Goal: Information Seeking & Learning: Learn about a topic

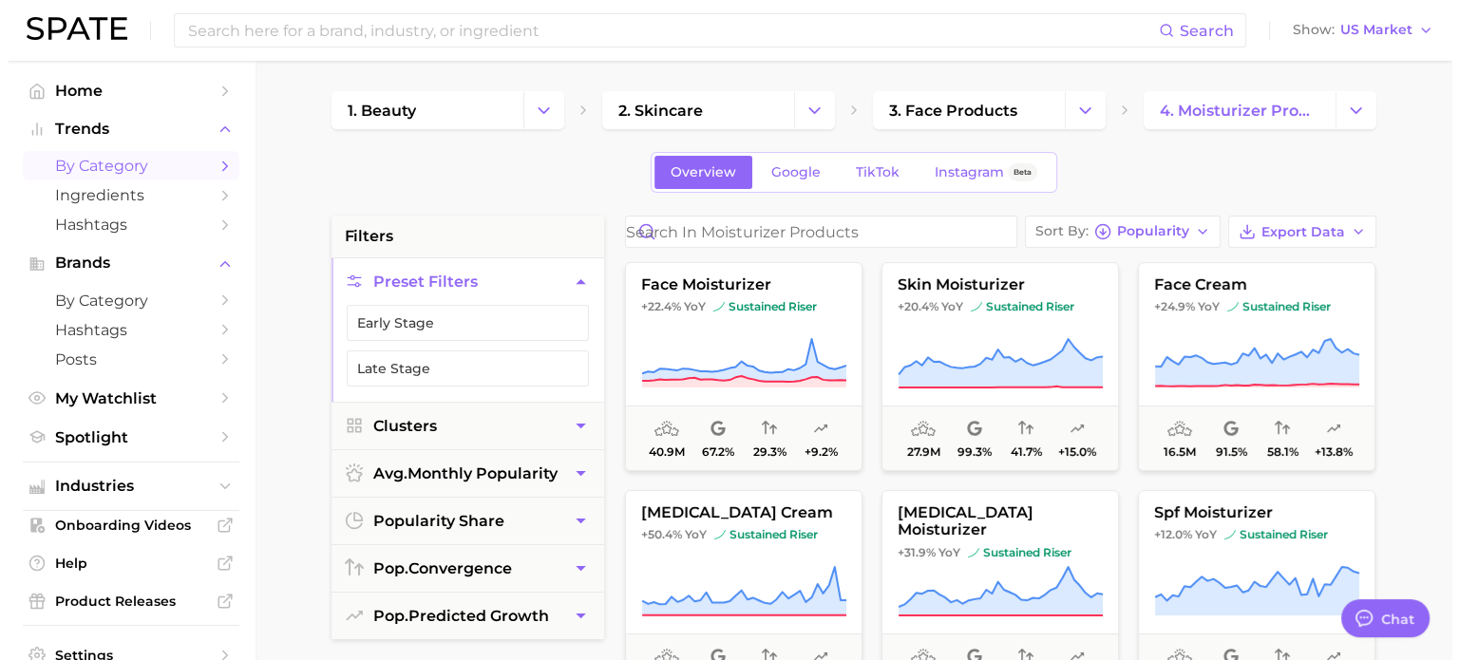
scroll to position [190, 0]
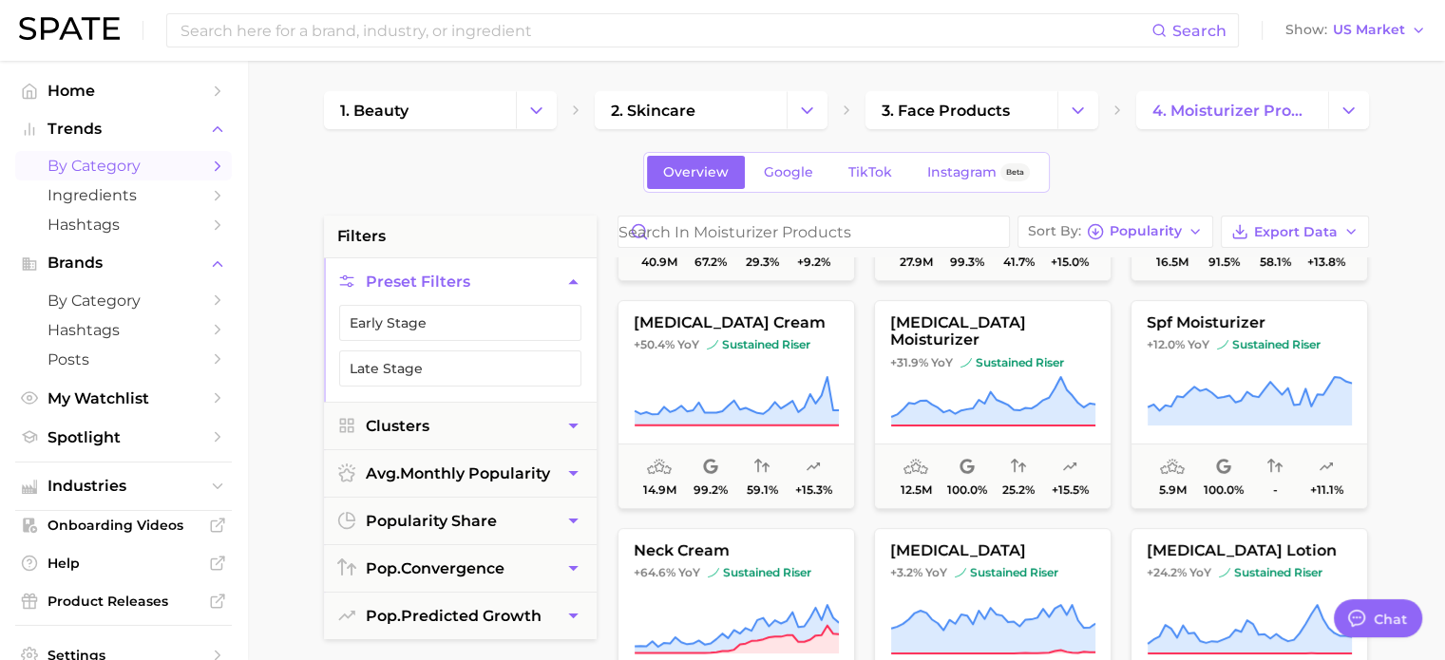
click at [714, 314] on span "[MEDICAL_DATA] cream" at bounding box center [736, 322] width 236 height 17
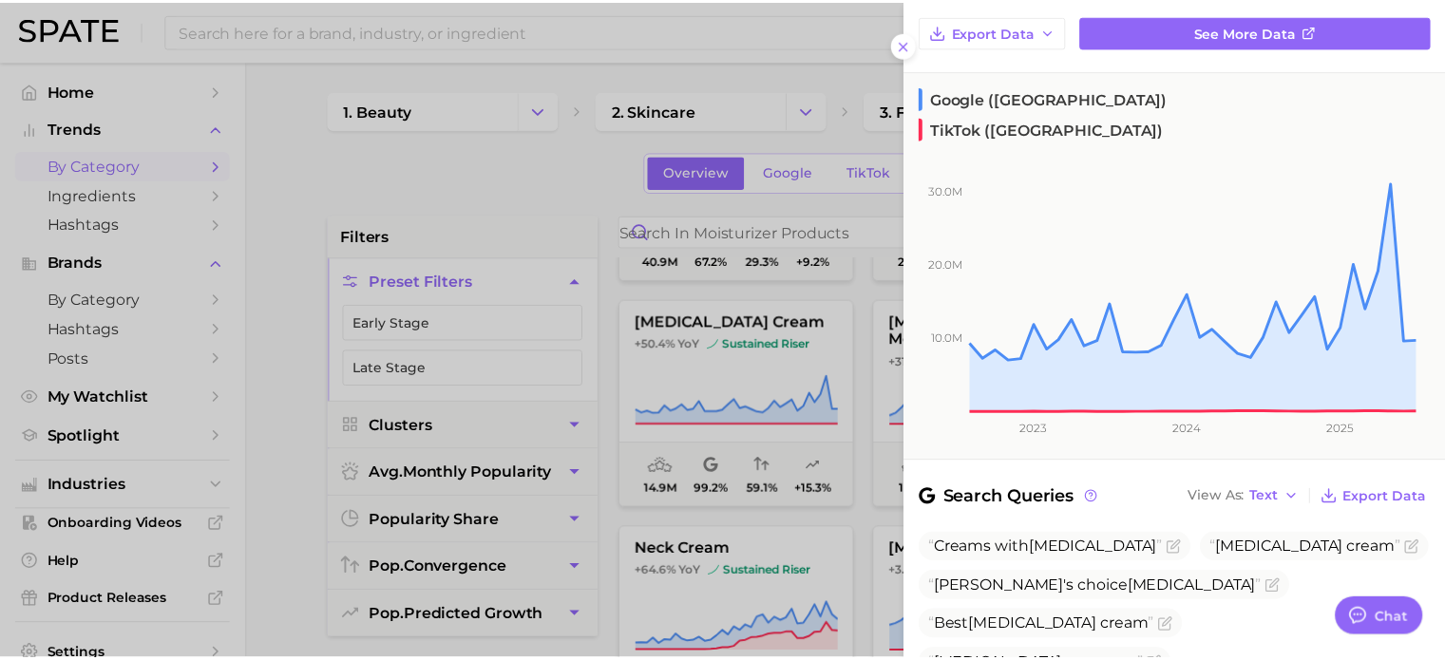
scroll to position [14, 0]
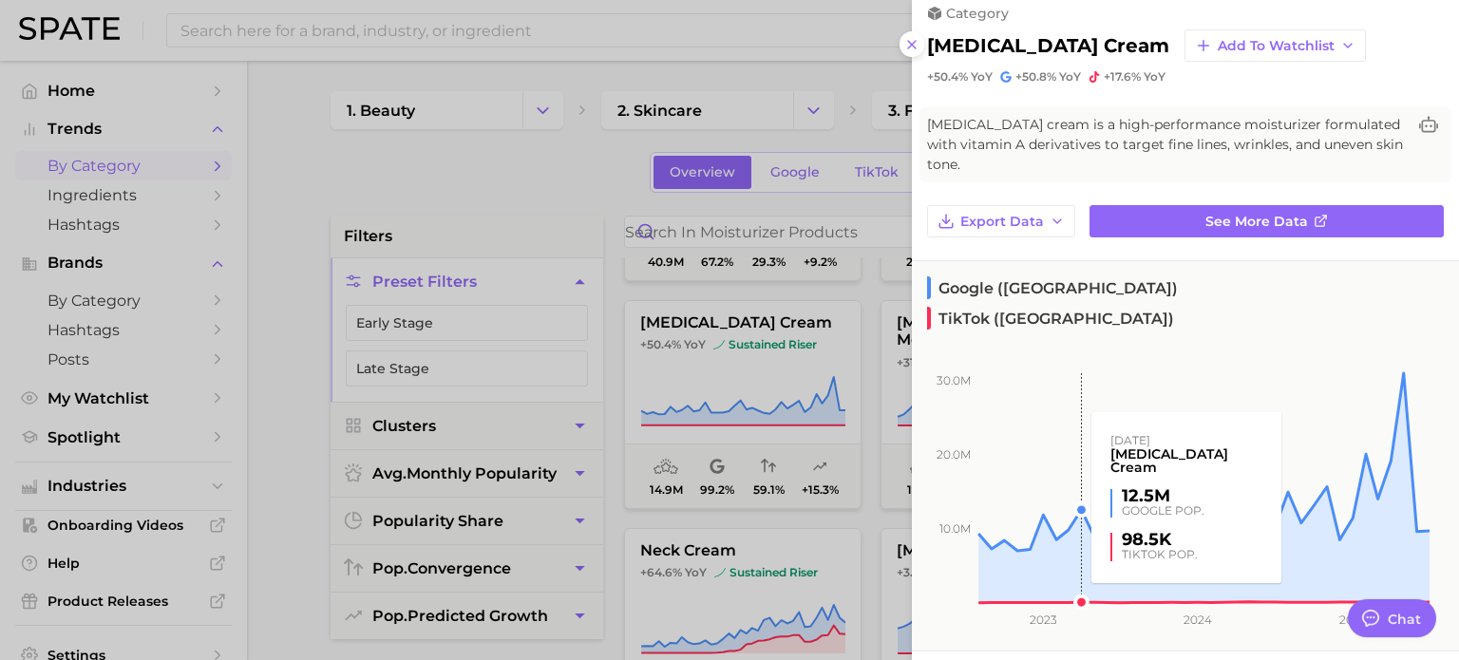
click at [1079, 326] on rect at bounding box center [1171, 464] width 518 height 277
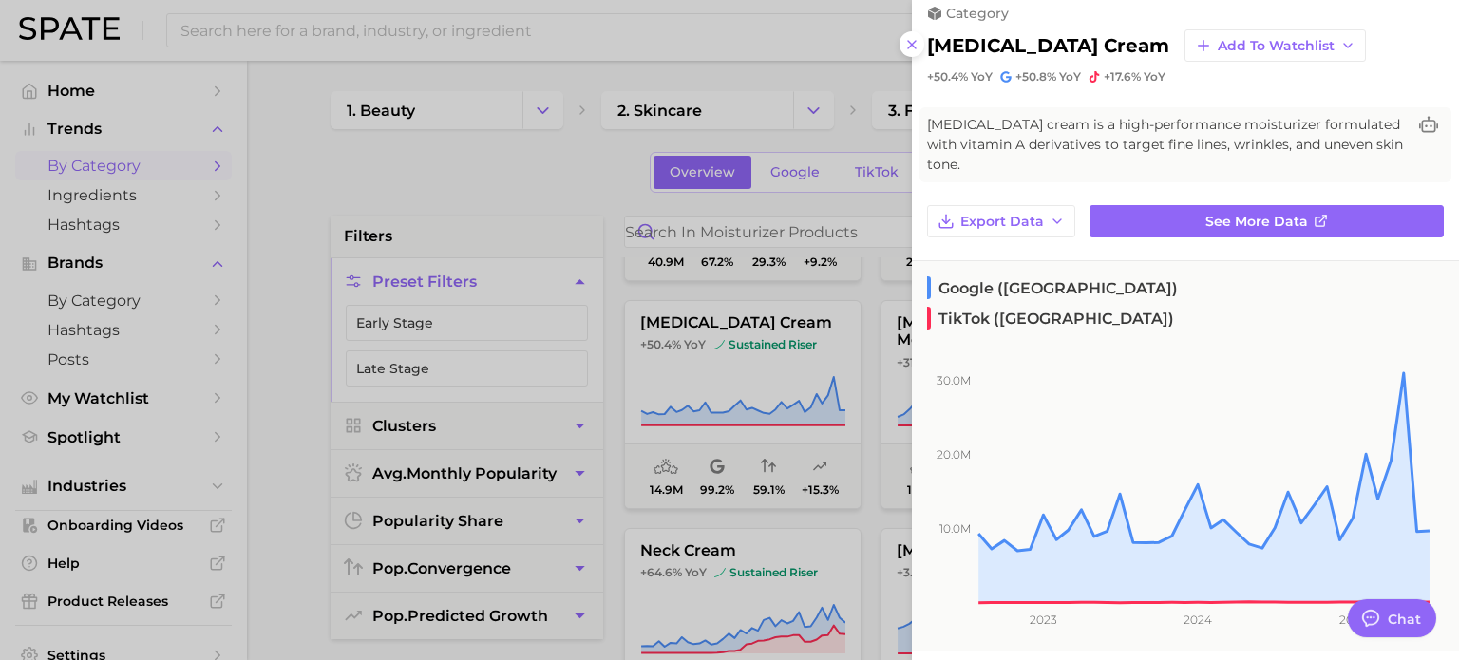
click at [621, 371] on div at bounding box center [729, 330] width 1459 height 660
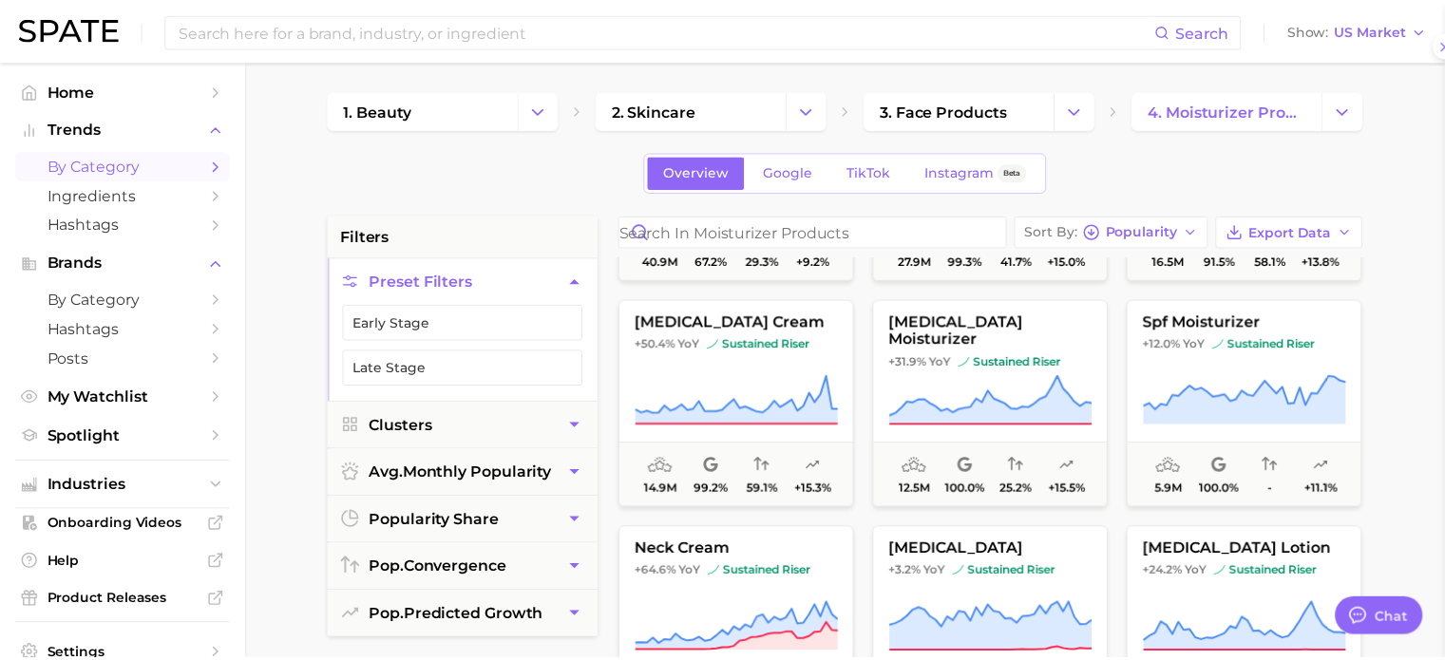
scroll to position [0, 0]
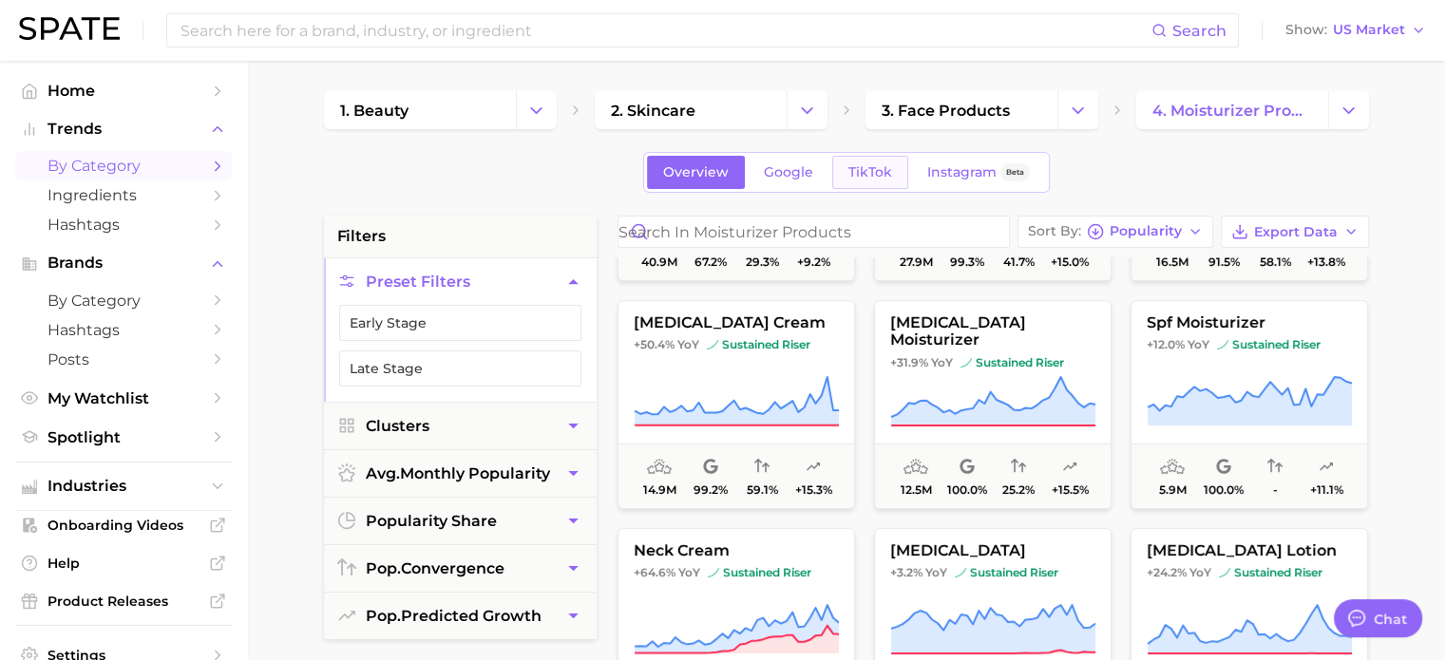
click at [887, 176] on span "TikTok" at bounding box center [870, 172] width 44 height 16
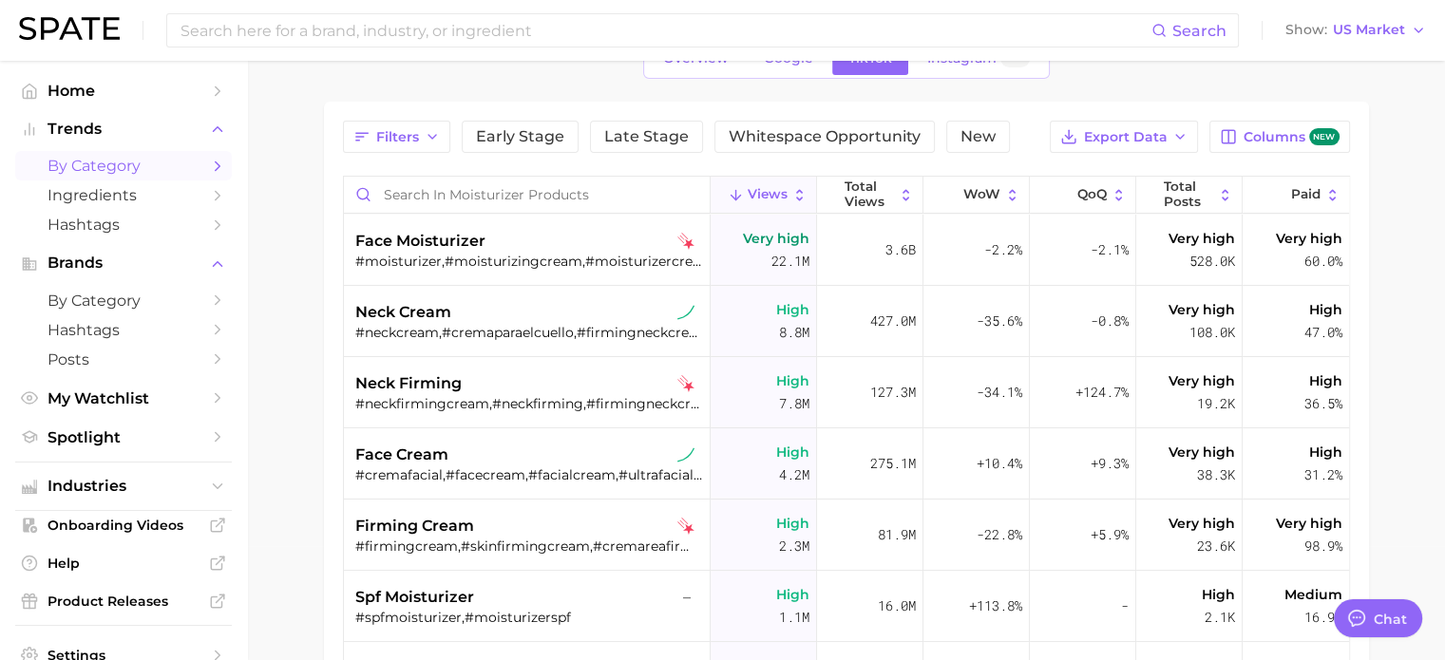
scroll to position [23, 0]
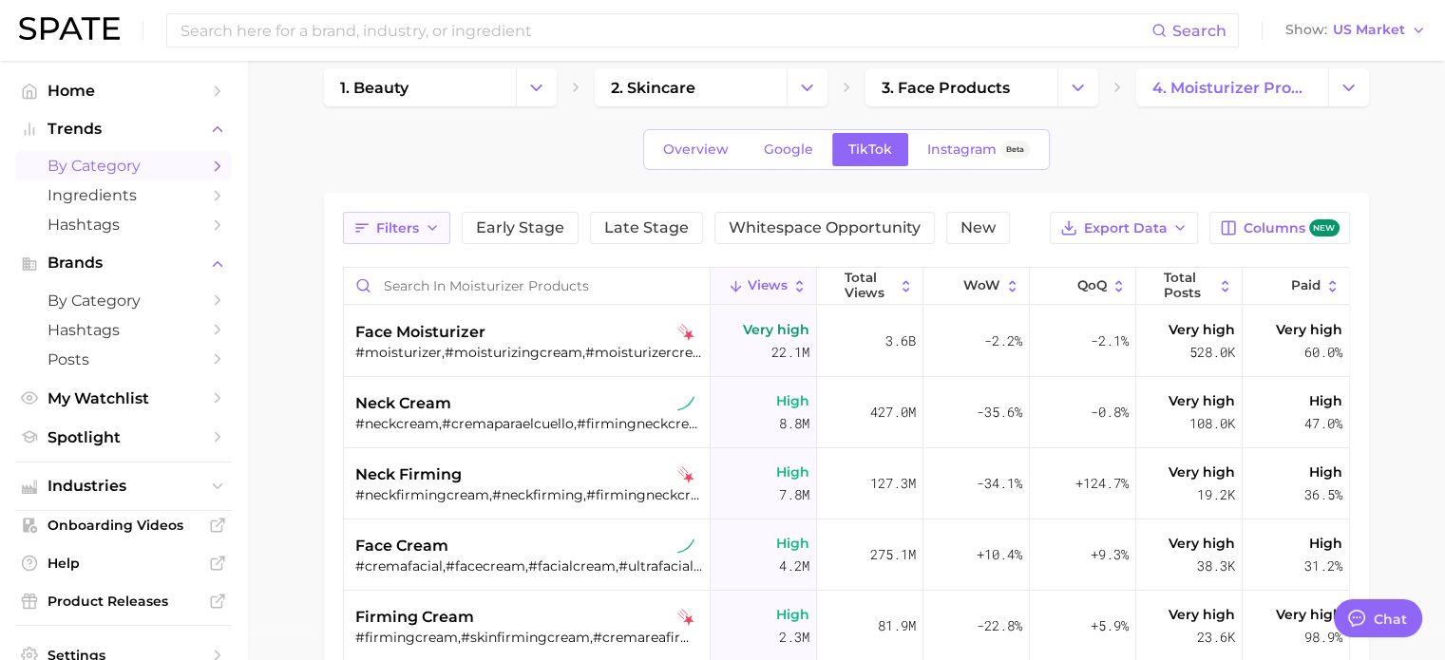
click at [428, 226] on polyline "button" at bounding box center [432, 228] width 8 height 4
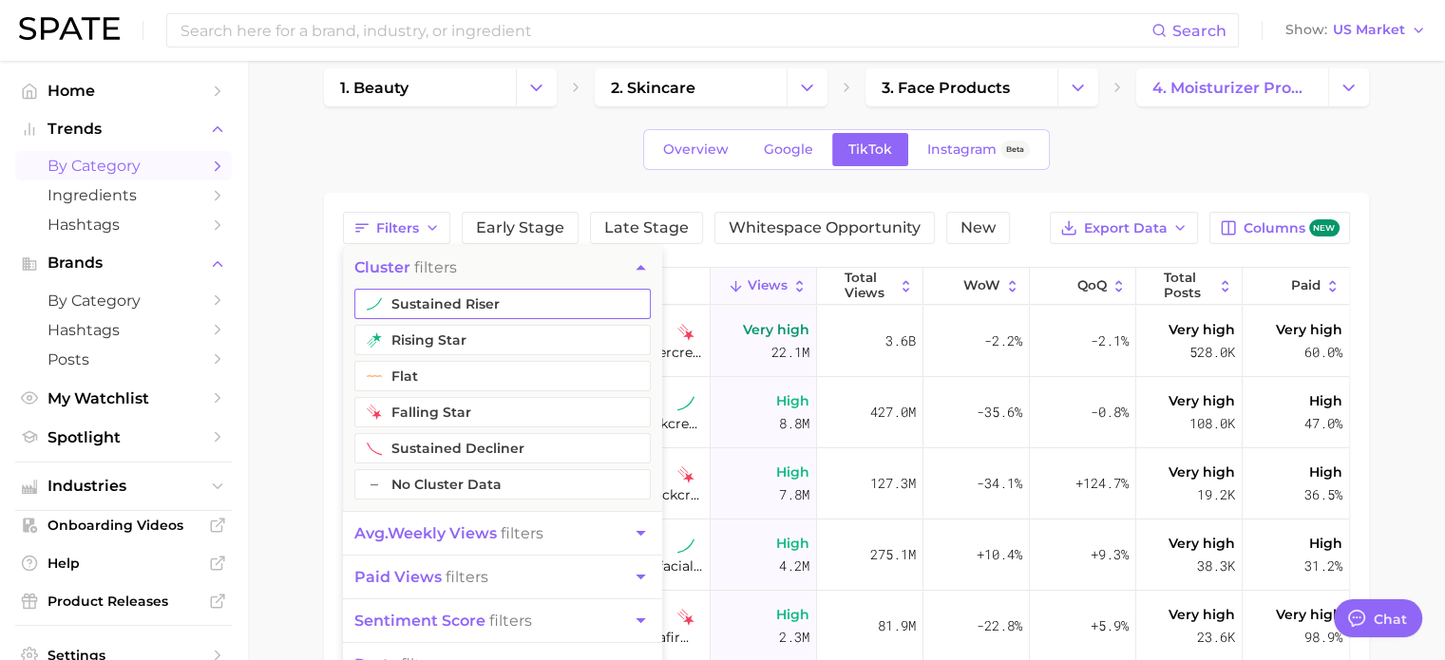
click at [418, 298] on button "sustained riser" at bounding box center [502, 304] width 296 height 30
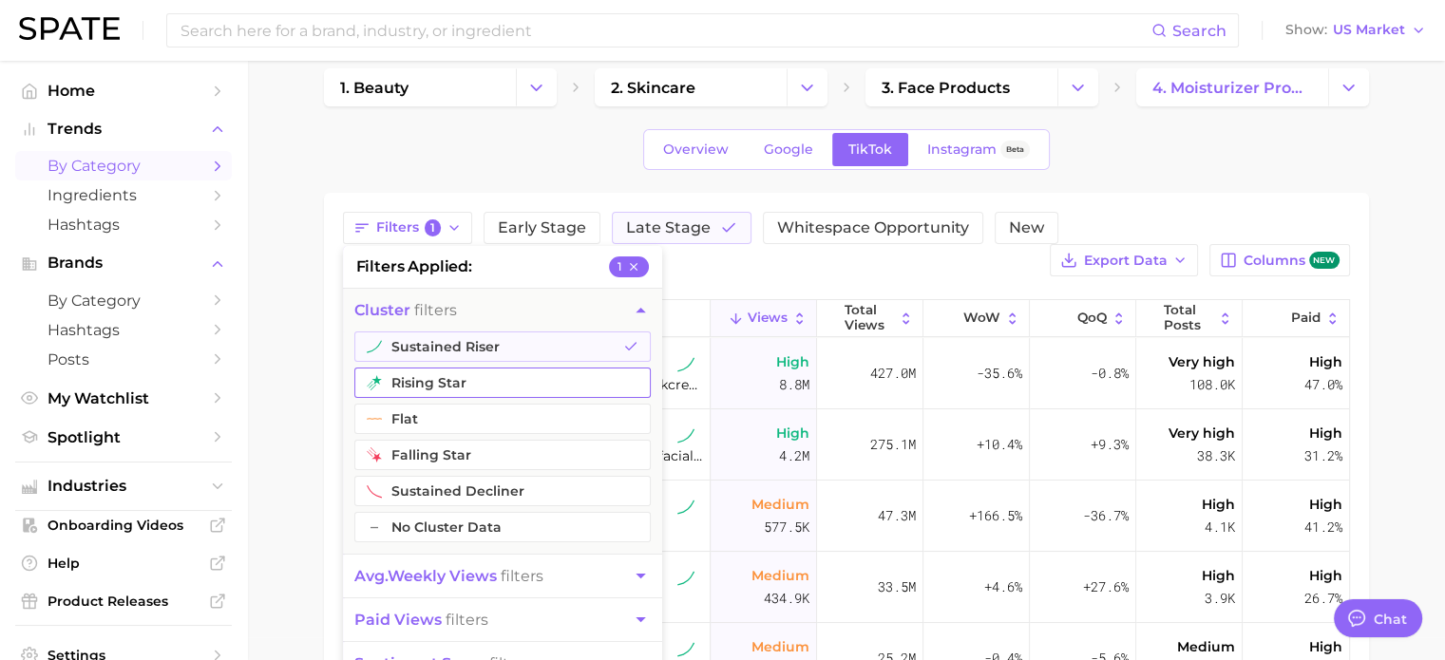
click at [433, 385] on button "rising star" at bounding box center [502, 383] width 296 height 30
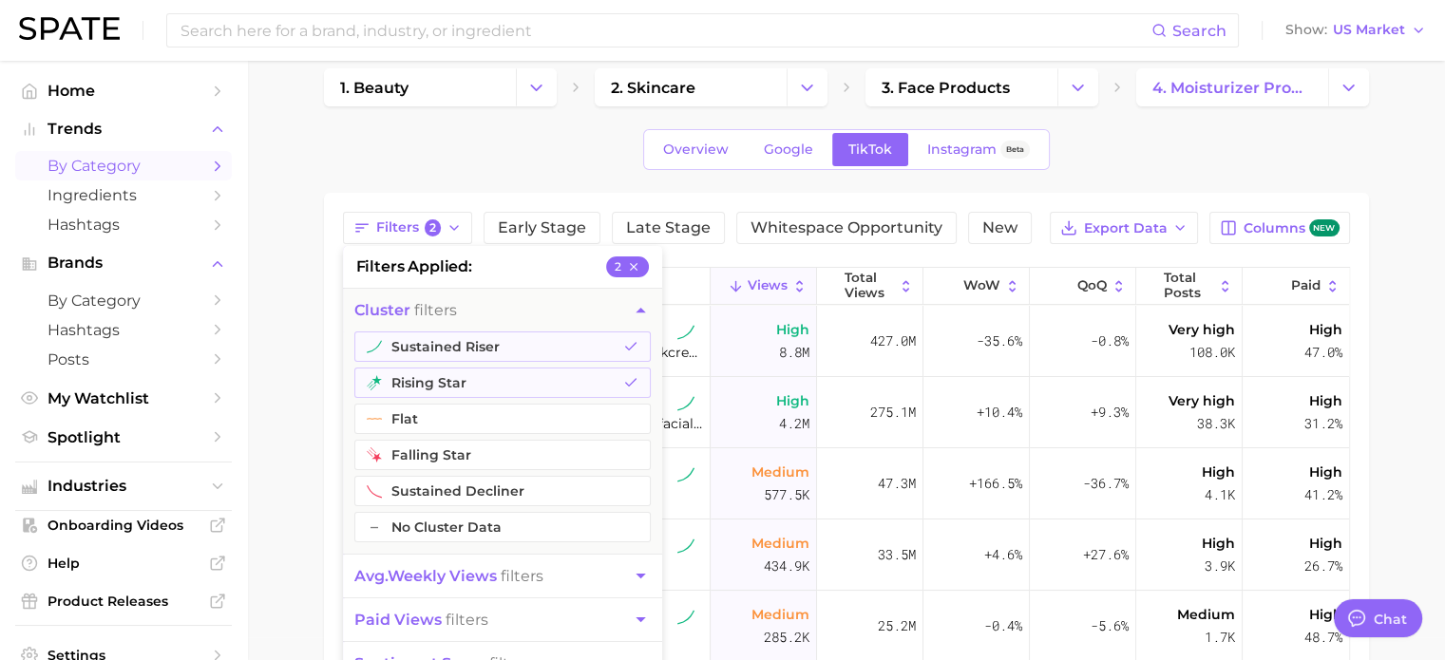
click at [309, 382] on main "1. beauty 2. skincare 3. face products 4. moisturizer products Overview Google …" at bounding box center [846, 539] width 1198 height 1003
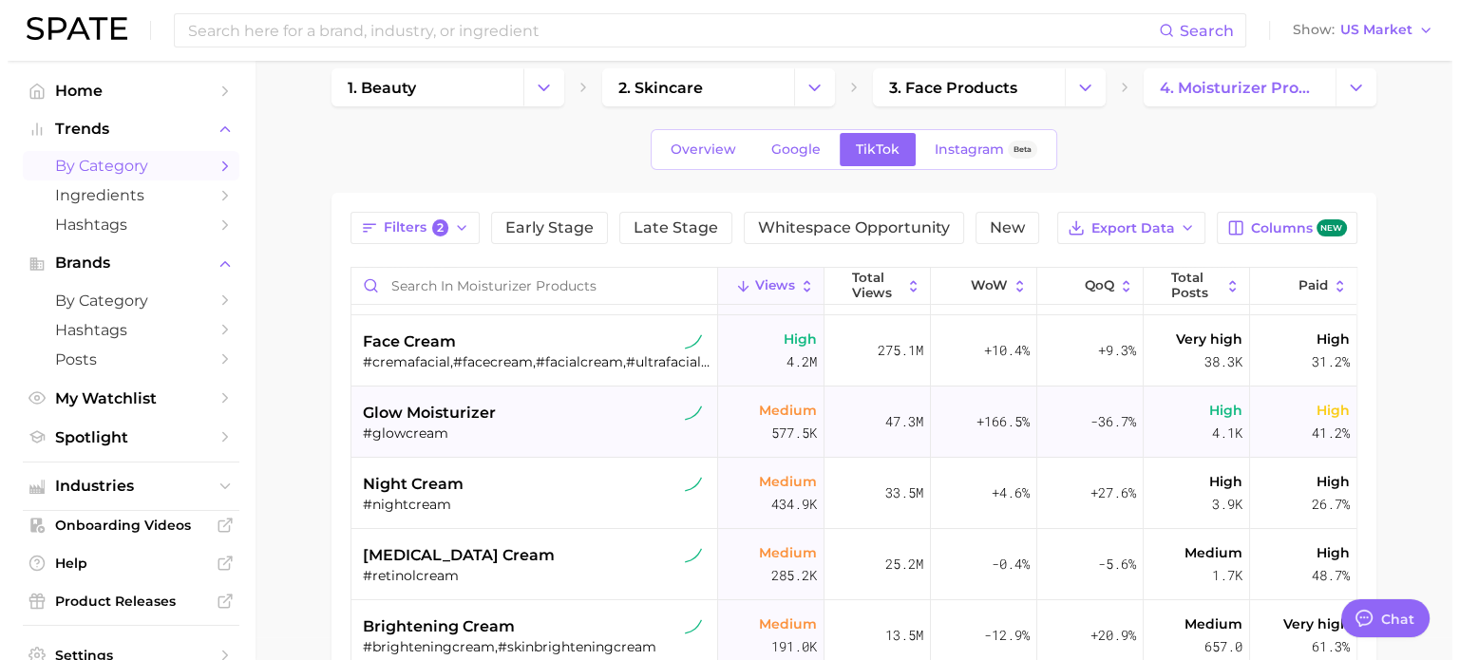
scroll to position [95, 0]
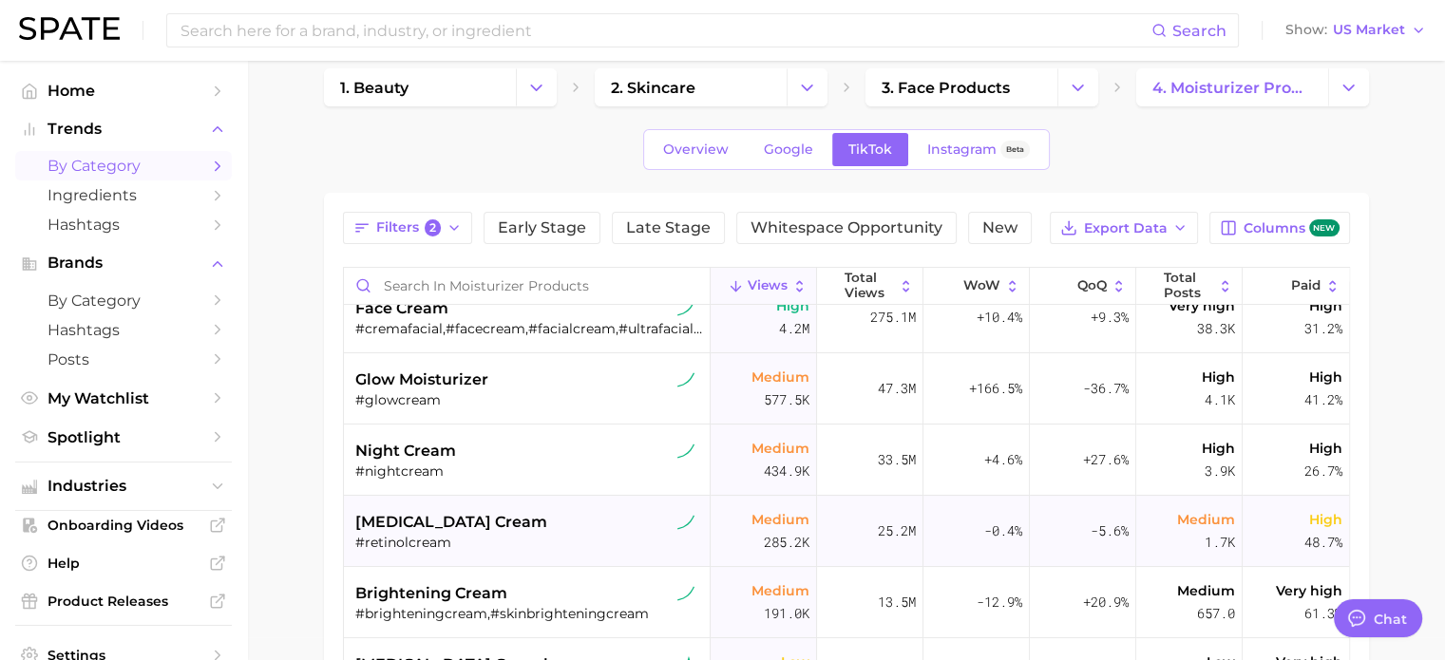
click at [397, 534] on div "#retinolcream" at bounding box center [529, 542] width 348 height 17
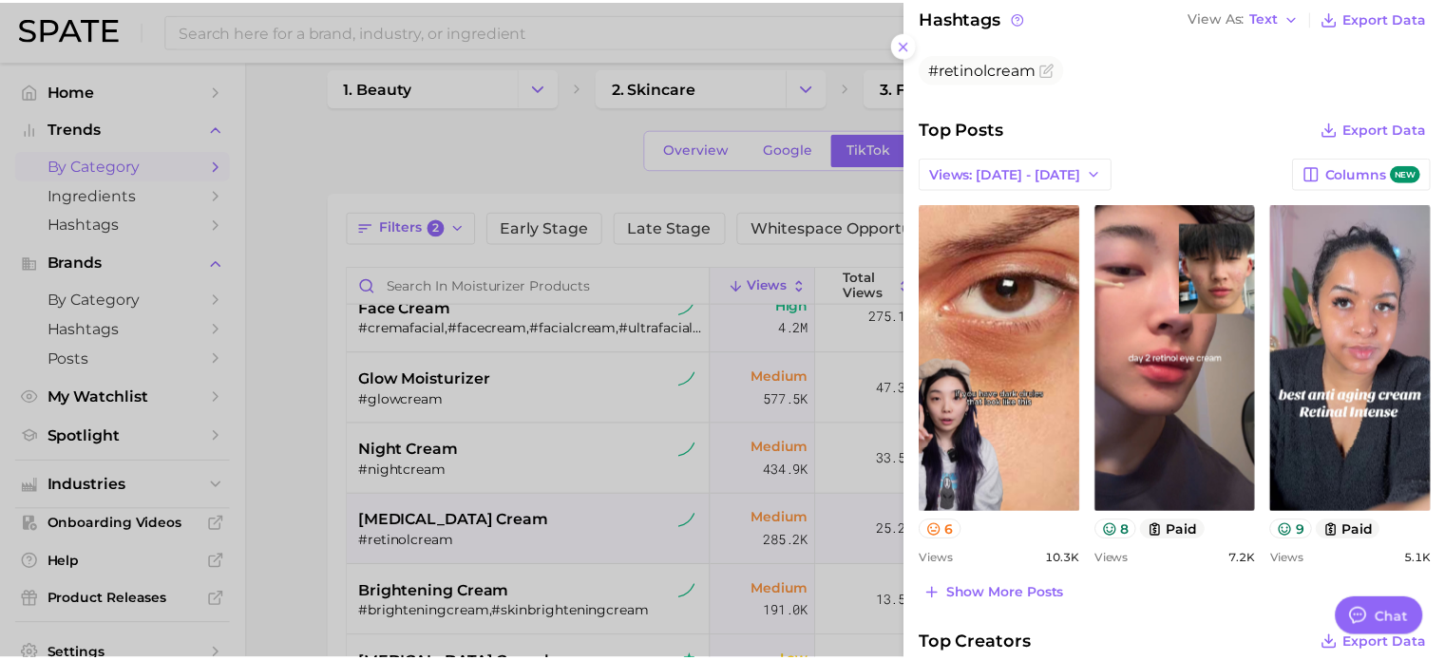
scroll to position [380, 0]
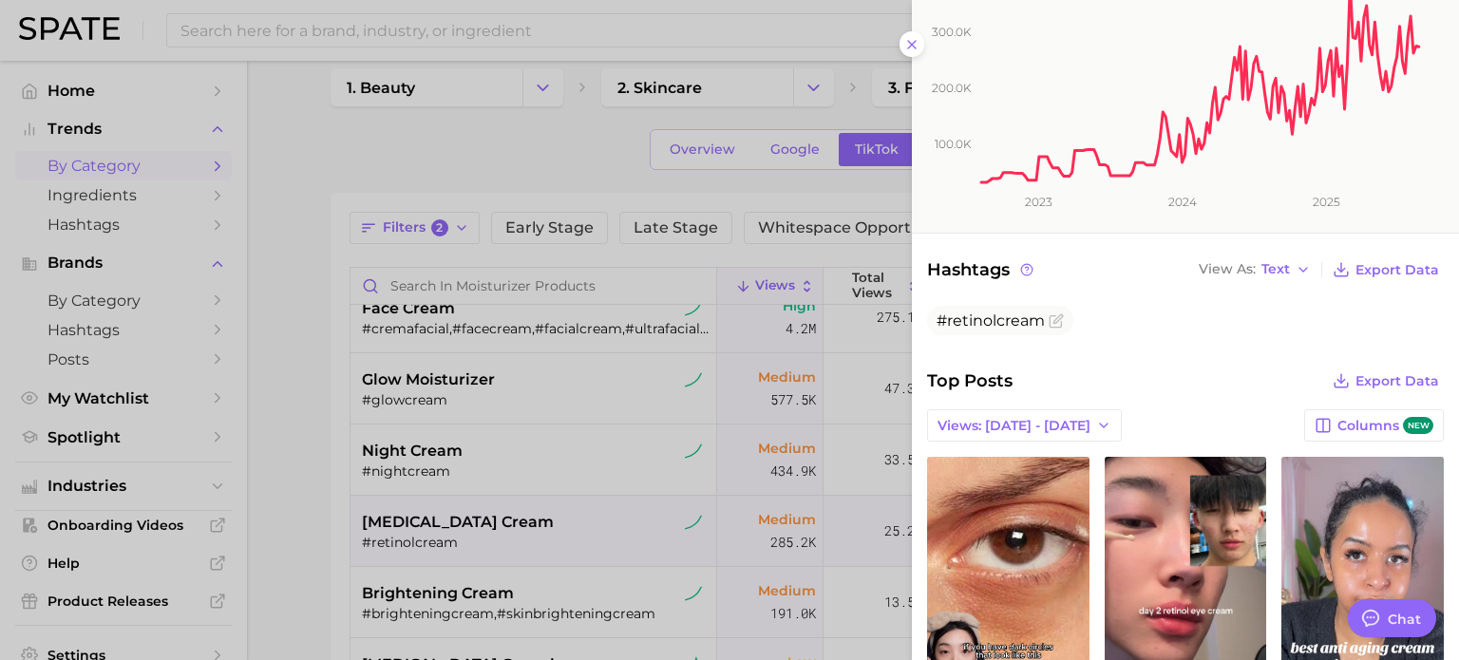
click at [325, 467] on div at bounding box center [729, 330] width 1459 height 660
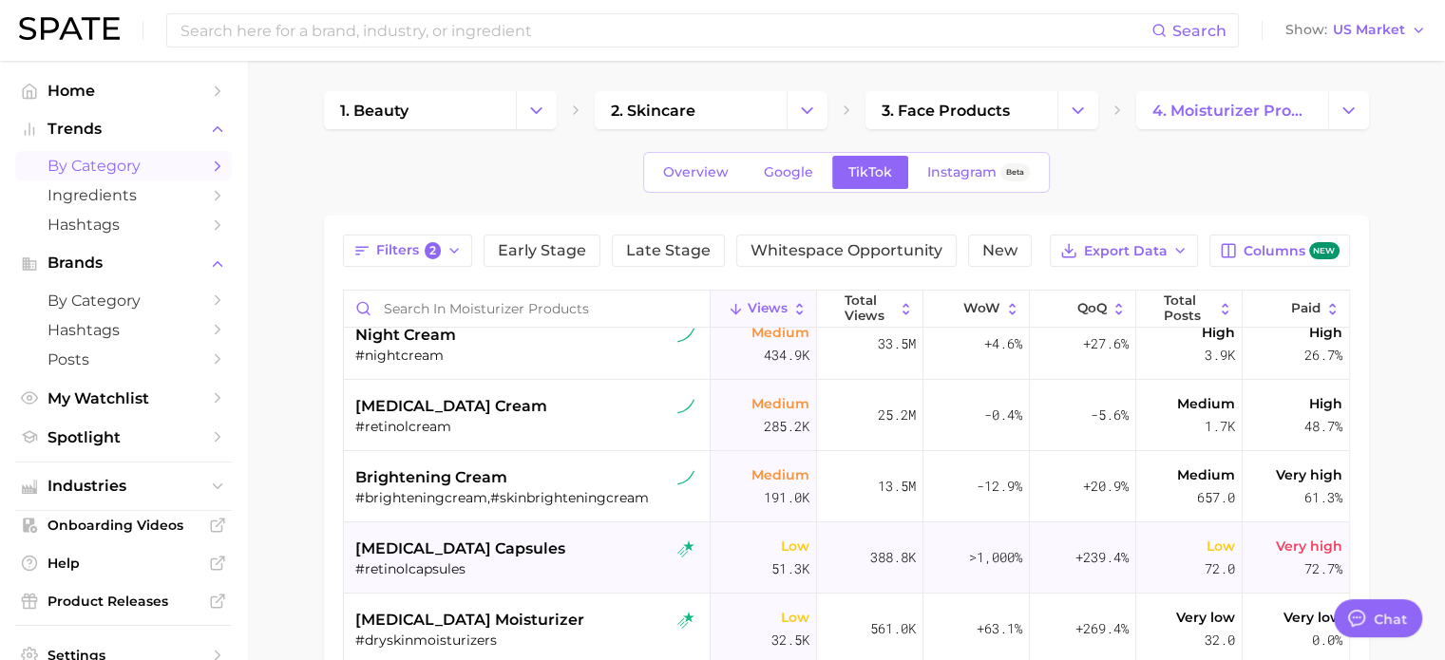
scroll to position [0, 0]
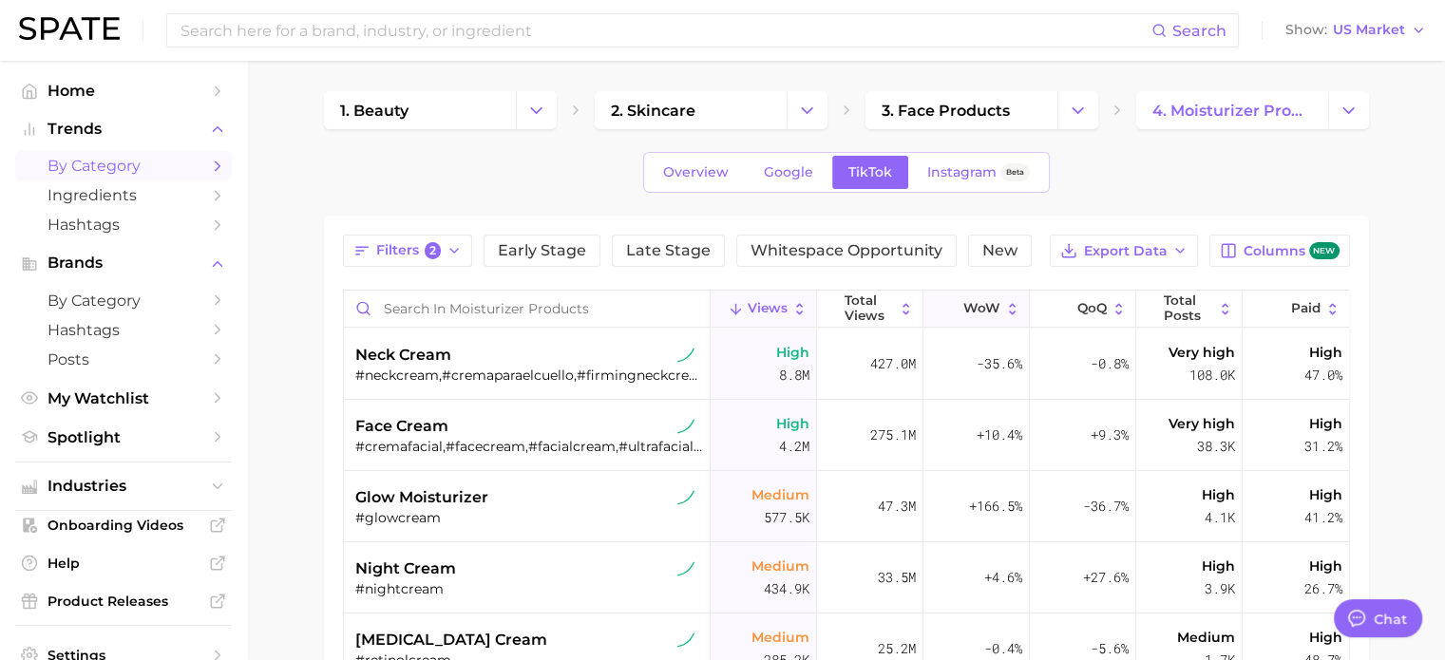
click at [1004, 307] on icon at bounding box center [1012, 309] width 16 height 16
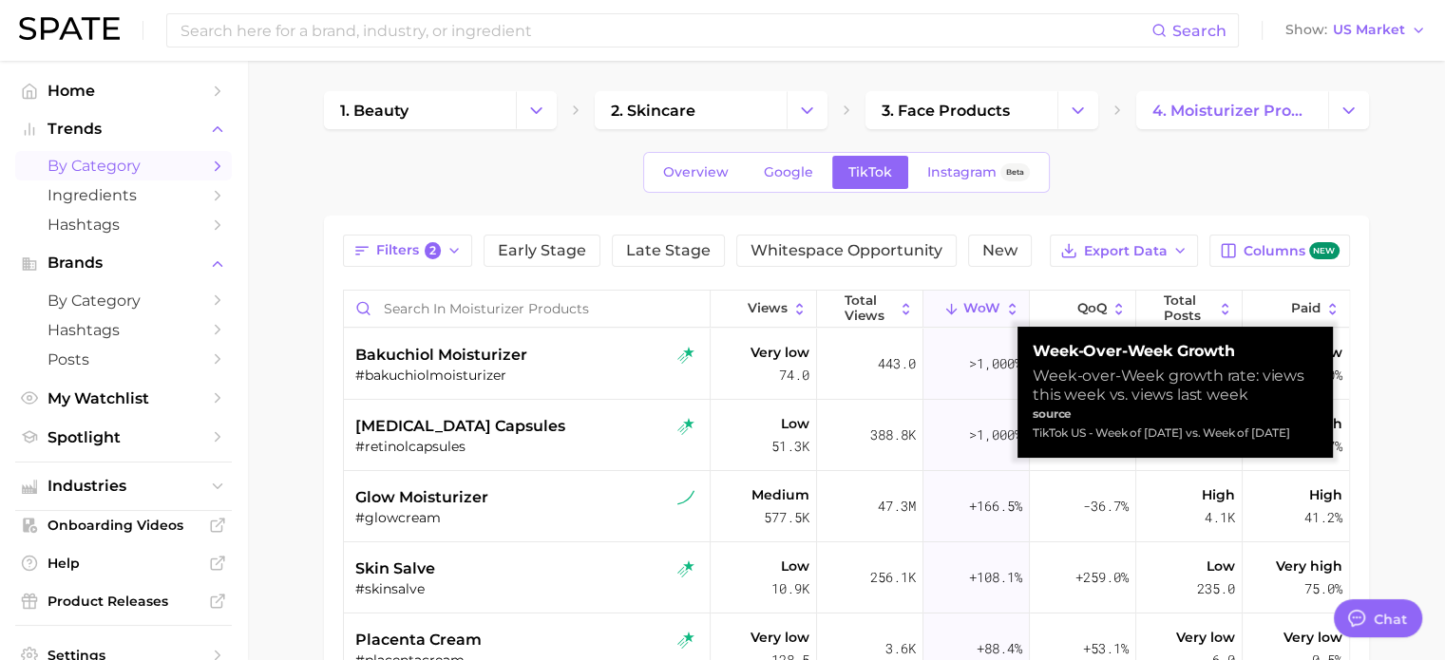
click at [1004, 307] on icon at bounding box center [1012, 309] width 16 height 16
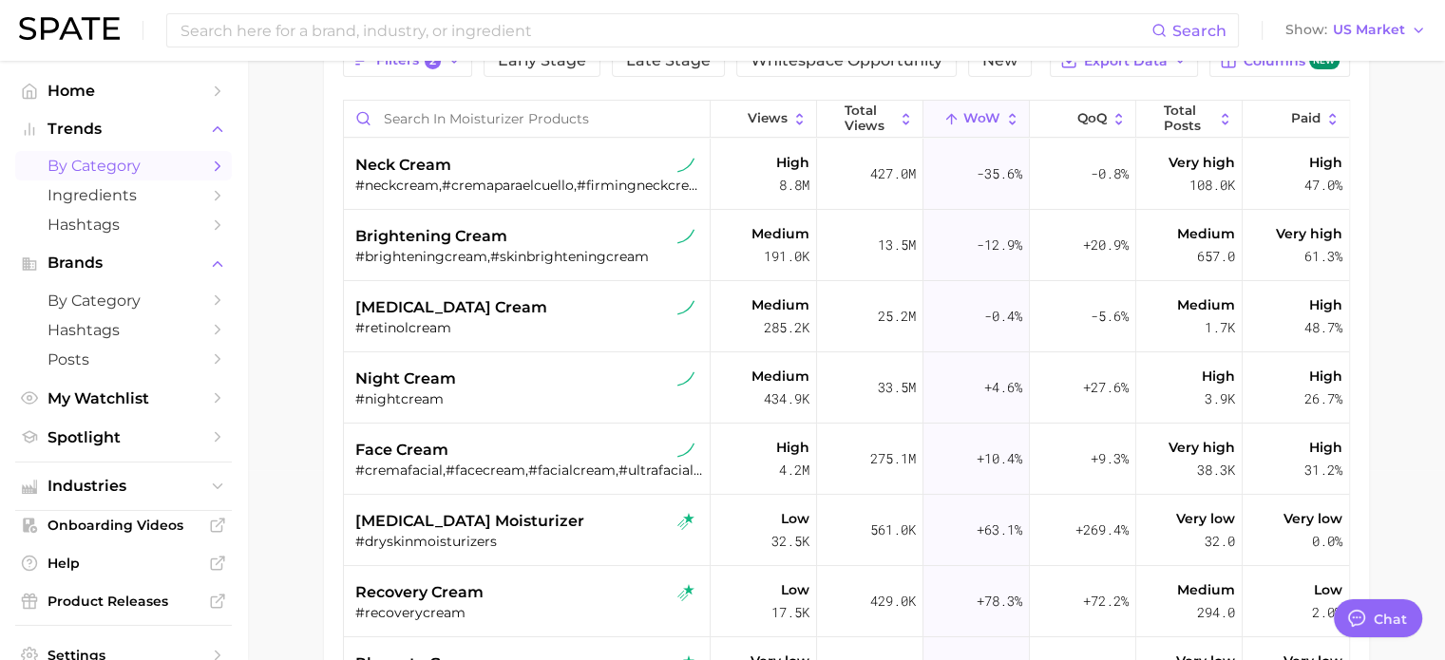
scroll to position [95, 0]
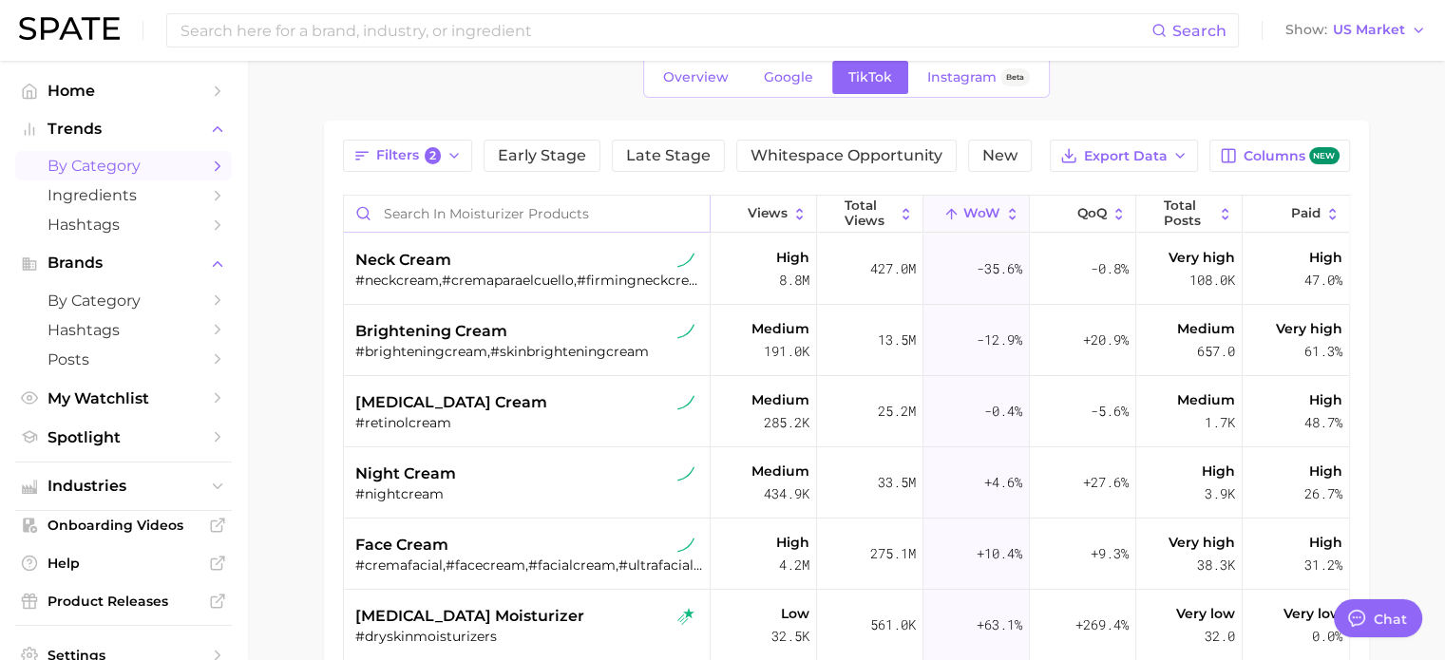
click at [498, 220] on input "Search in moisturizer products" at bounding box center [527, 214] width 366 height 36
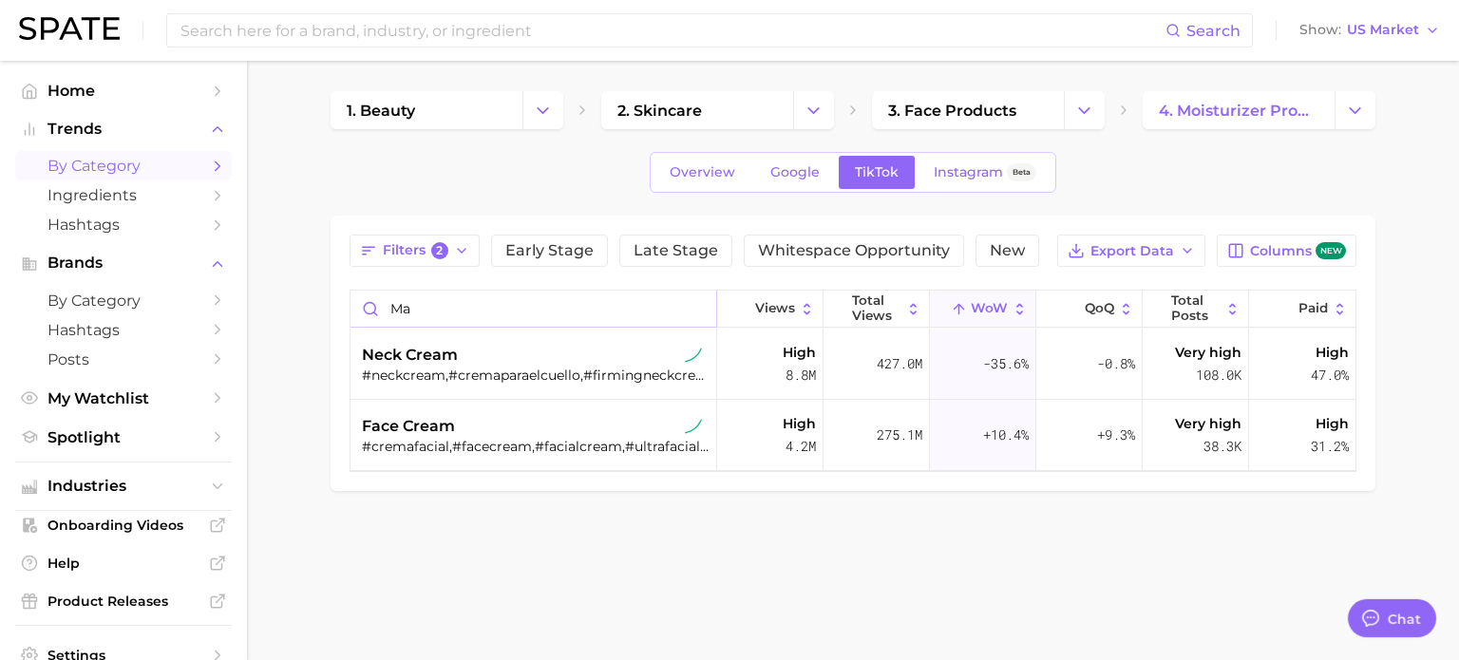
type input "m"
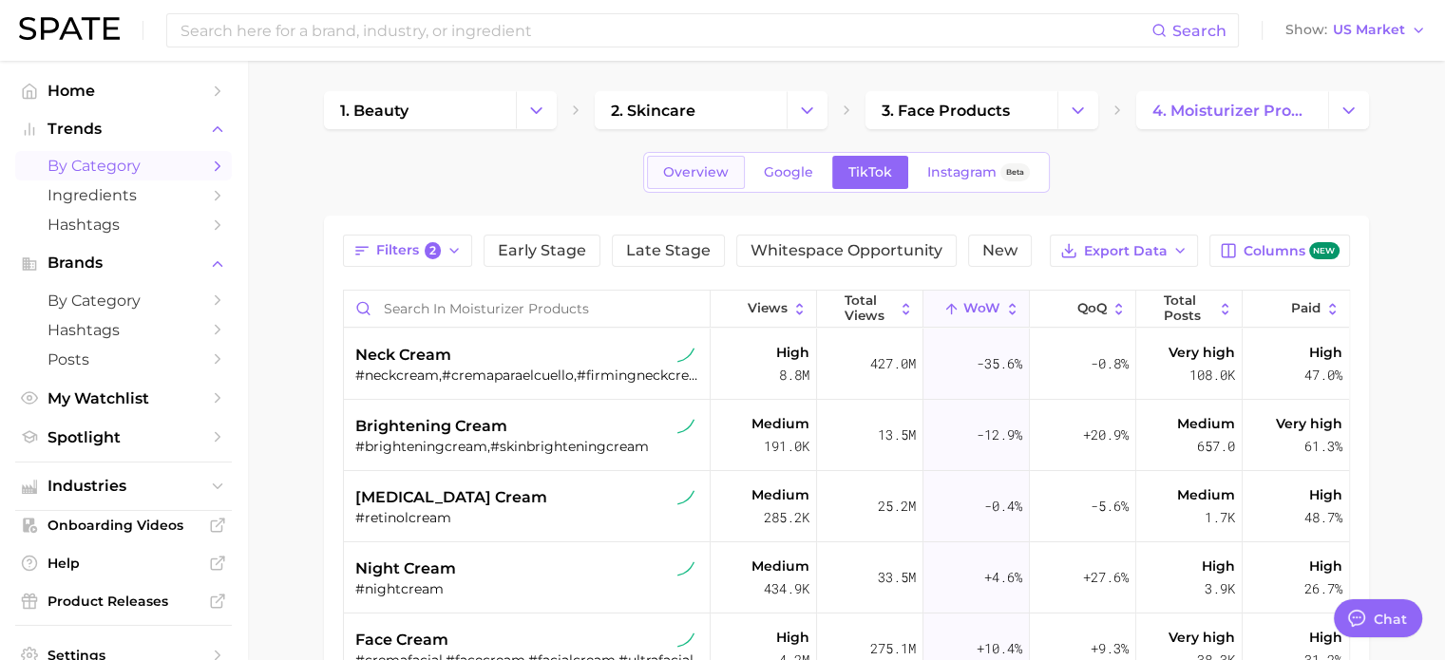
click at [707, 176] on span "Overview" at bounding box center [696, 172] width 66 height 16
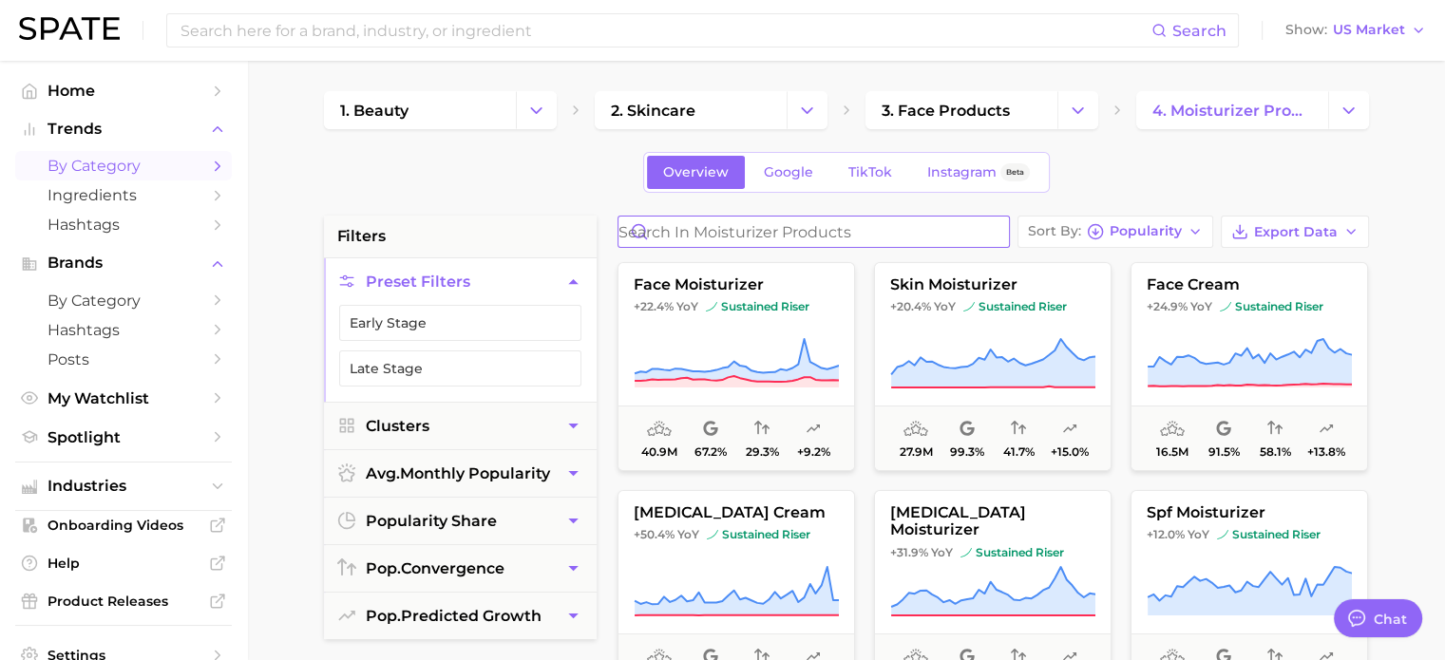
click at [774, 241] on input "Search in moisturizer products" at bounding box center [813, 232] width 390 height 30
type input "mask"
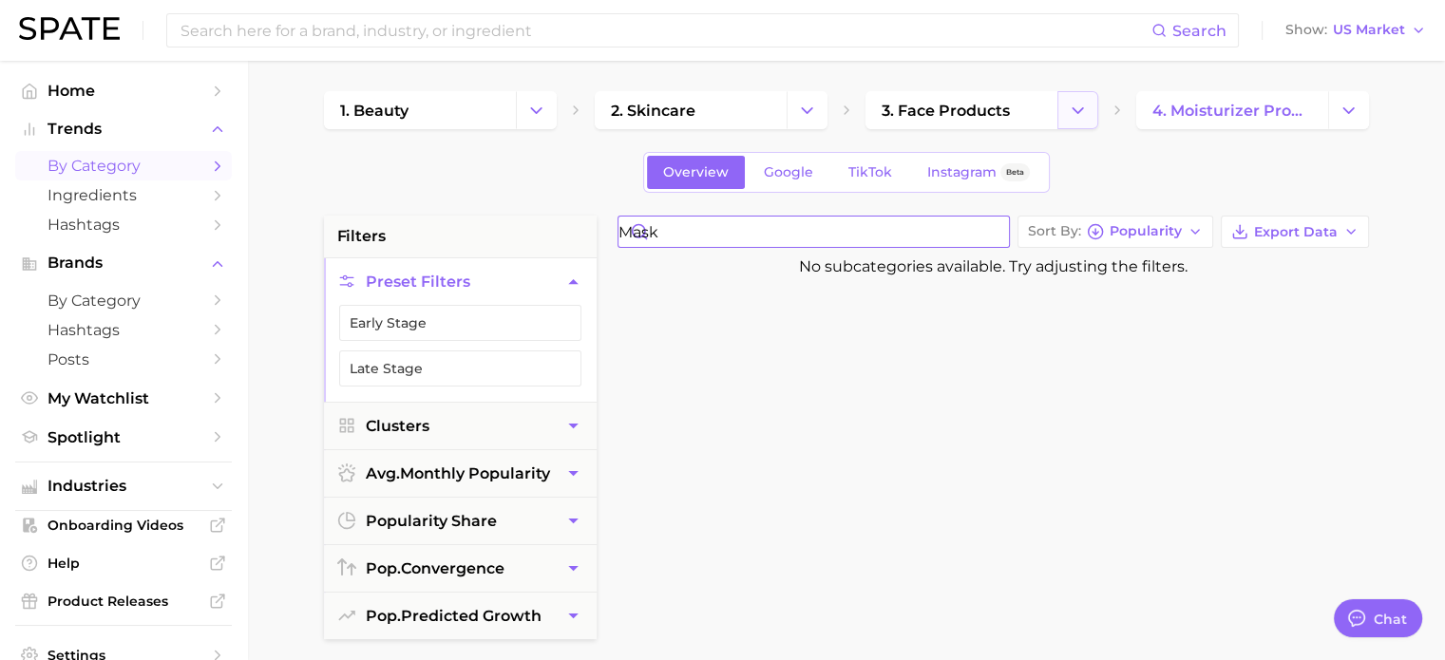
click at [1076, 102] on icon "Change Category" at bounding box center [1078, 111] width 20 height 20
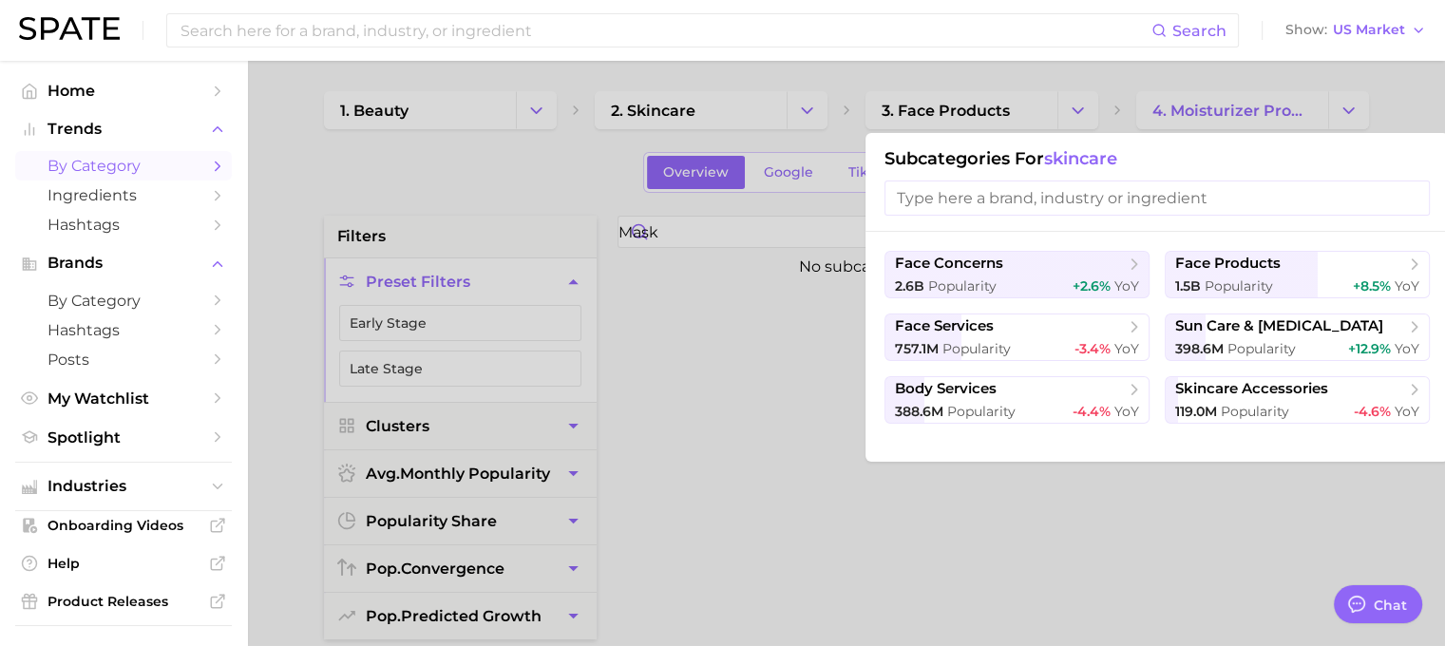
click at [1056, 195] on input "search" at bounding box center [1156, 198] width 545 height 35
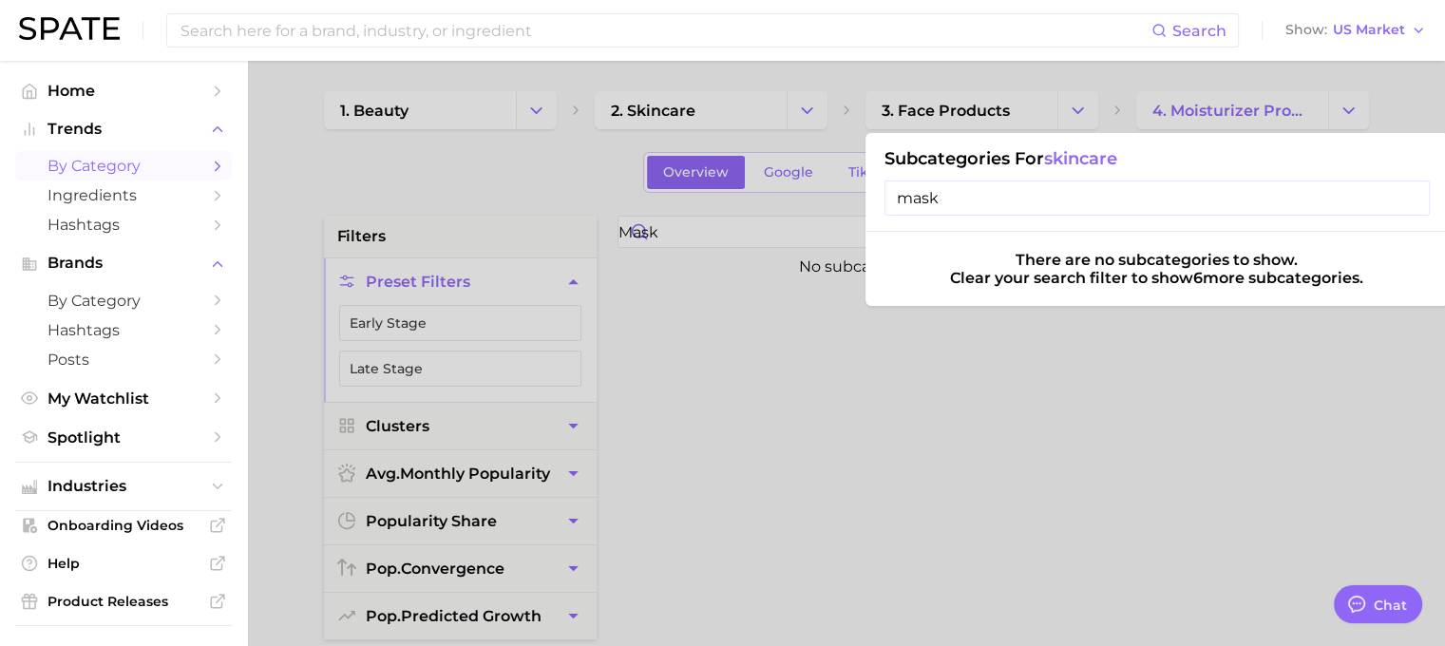
type input "mask"
click at [1407, 196] on input "mask" at bounding box center [1156, 198] width 545 height 35
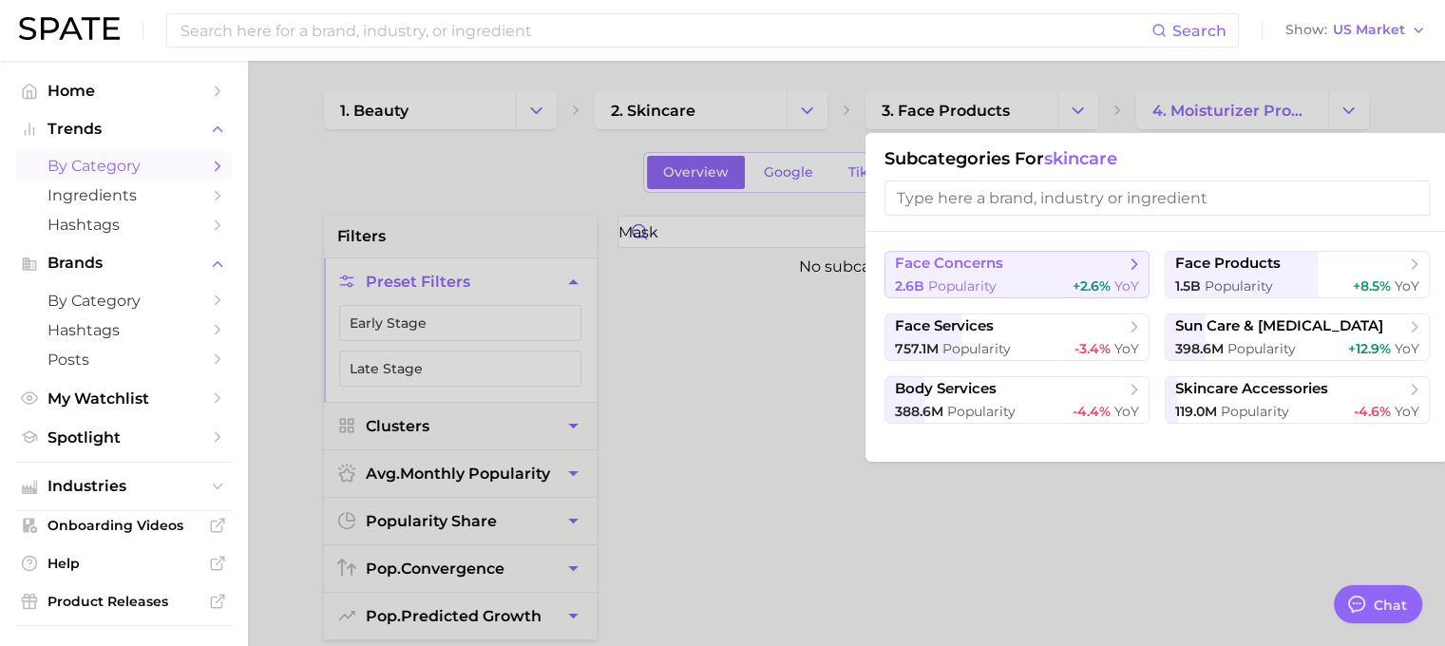
click at [983, 280] on span "Popularity" at bounding box center [962, 285] width 68 height 17
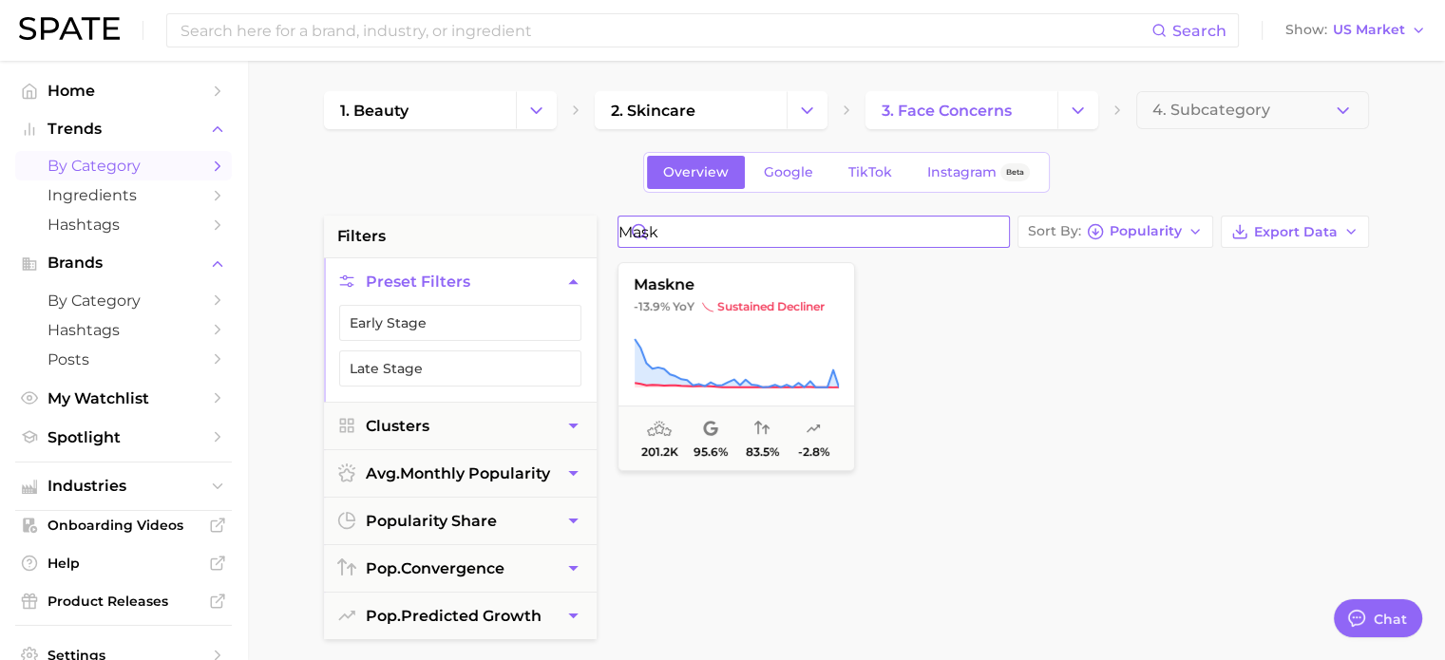
click at [878, 219] on input "mask" at bounding box center [813, 232] width 390 height 30
click at [987, 227] on input "mask" at bounding box center [813, 232] width 390 height 30
click at [990, 229] on input "mask" at bounding box center [813, 232] width 390 height 30
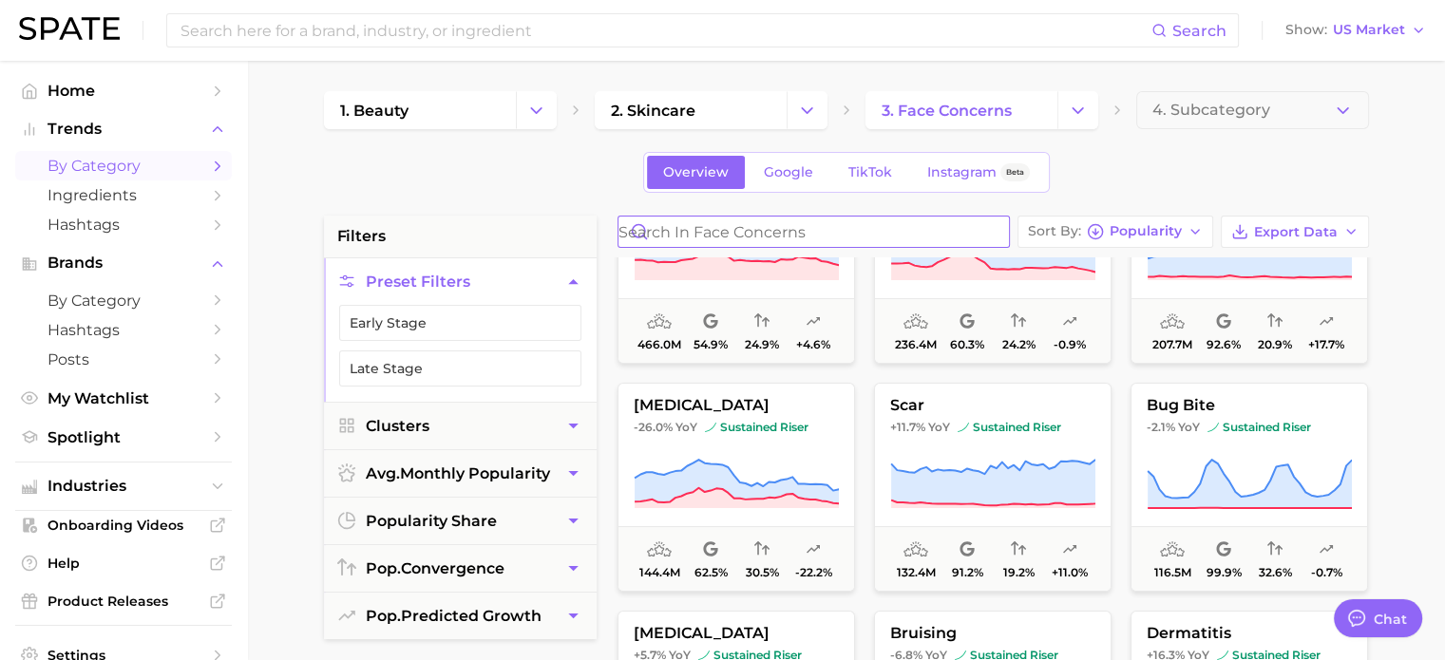
scroll to position [190, 0]
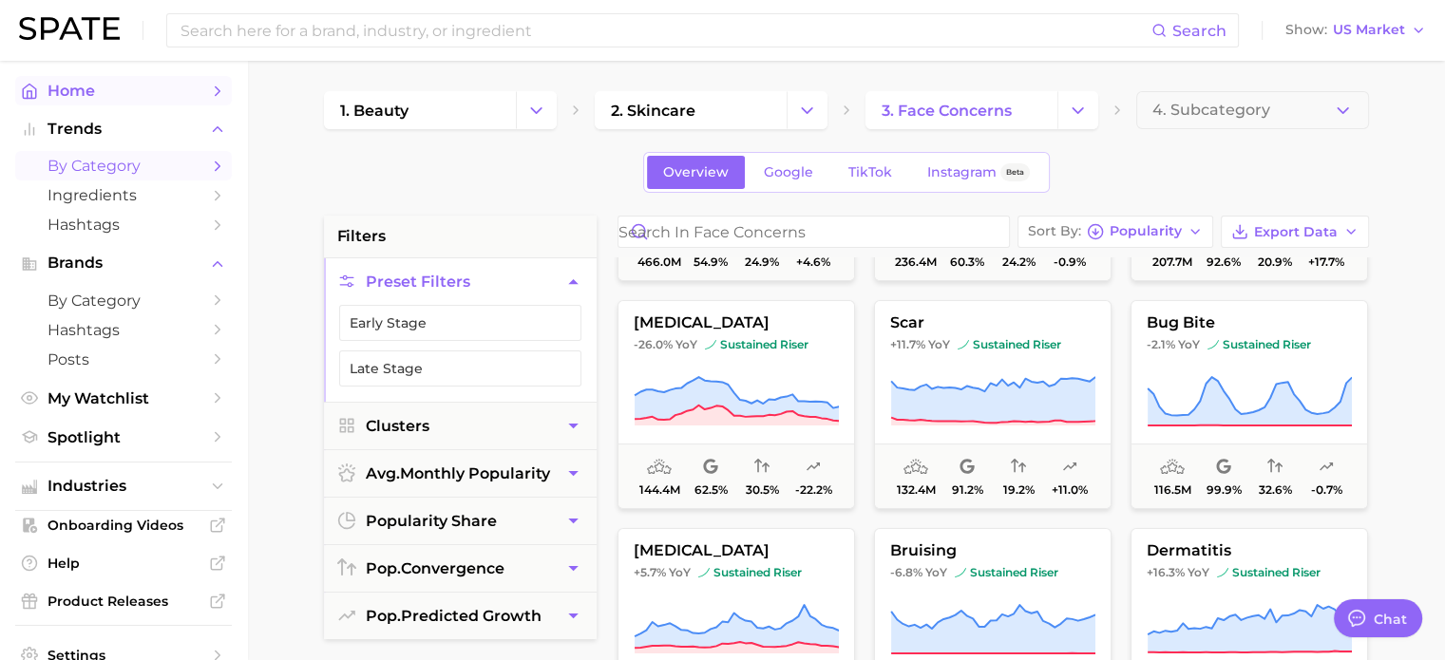
click at [102, 94] on span "Home" at bounding box center [124, 91] width 152 height 18
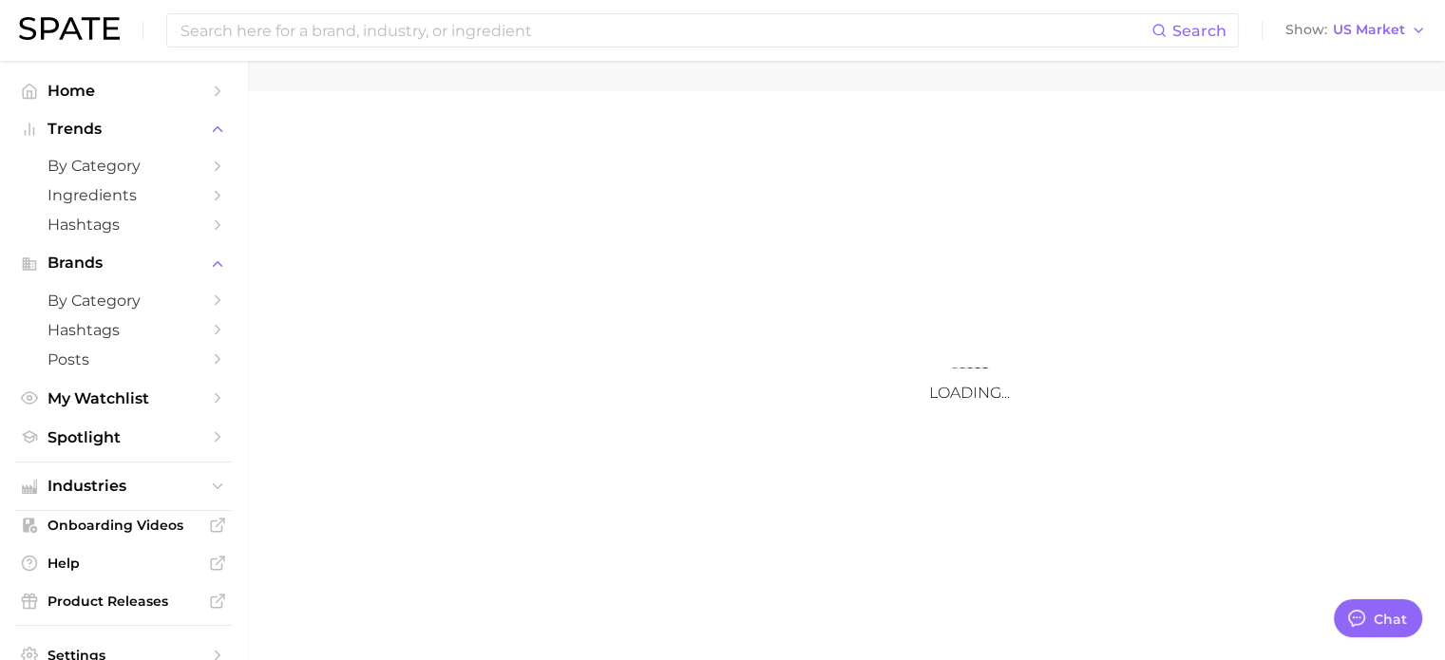
type textarea "x"
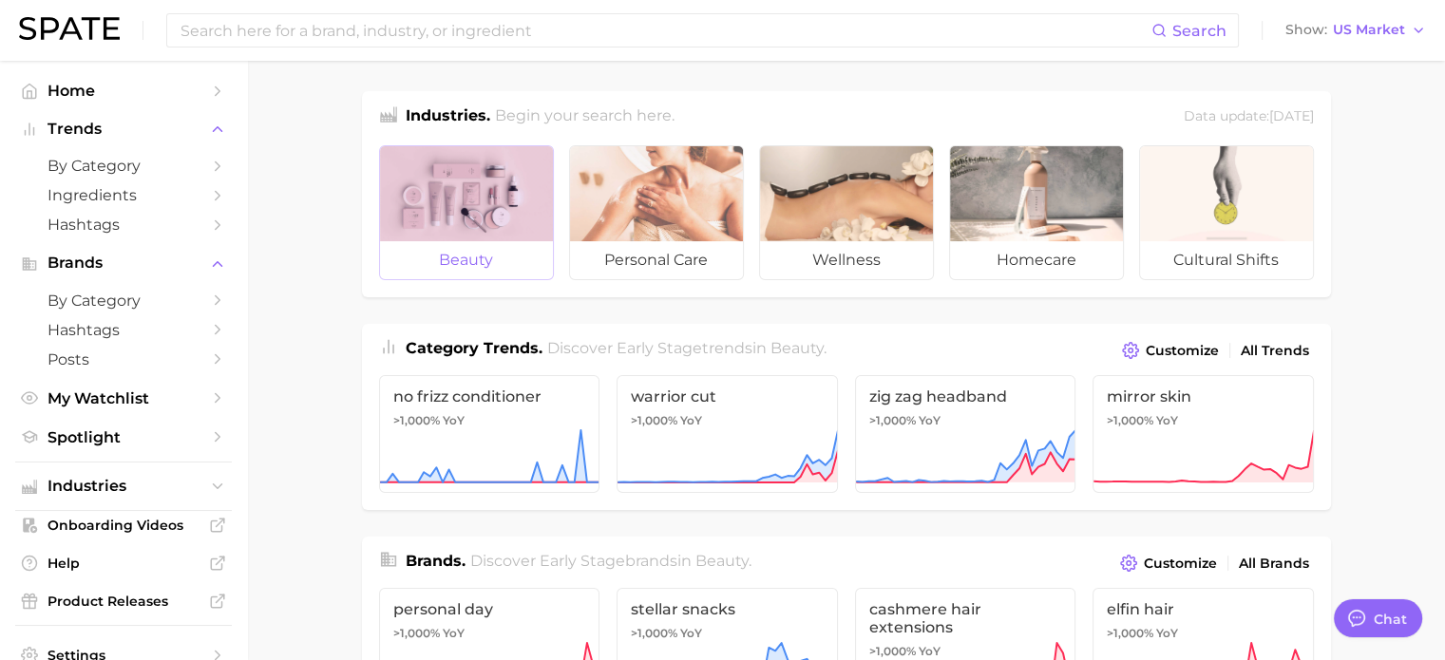
click at [504, 248] on span "beauty" at bounding box center [466, 260] width 173 height 38
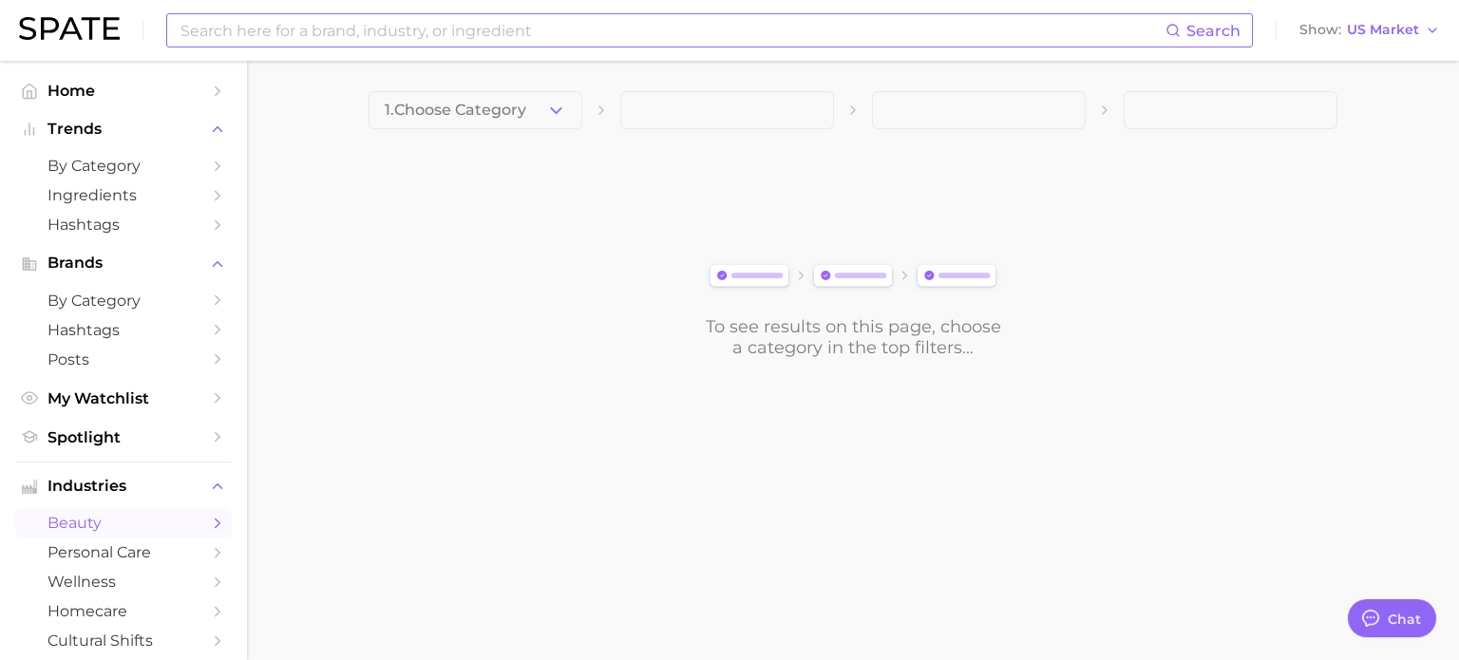
click at [461, 29] on input at bounding box center [672, 30] width 987 height 32
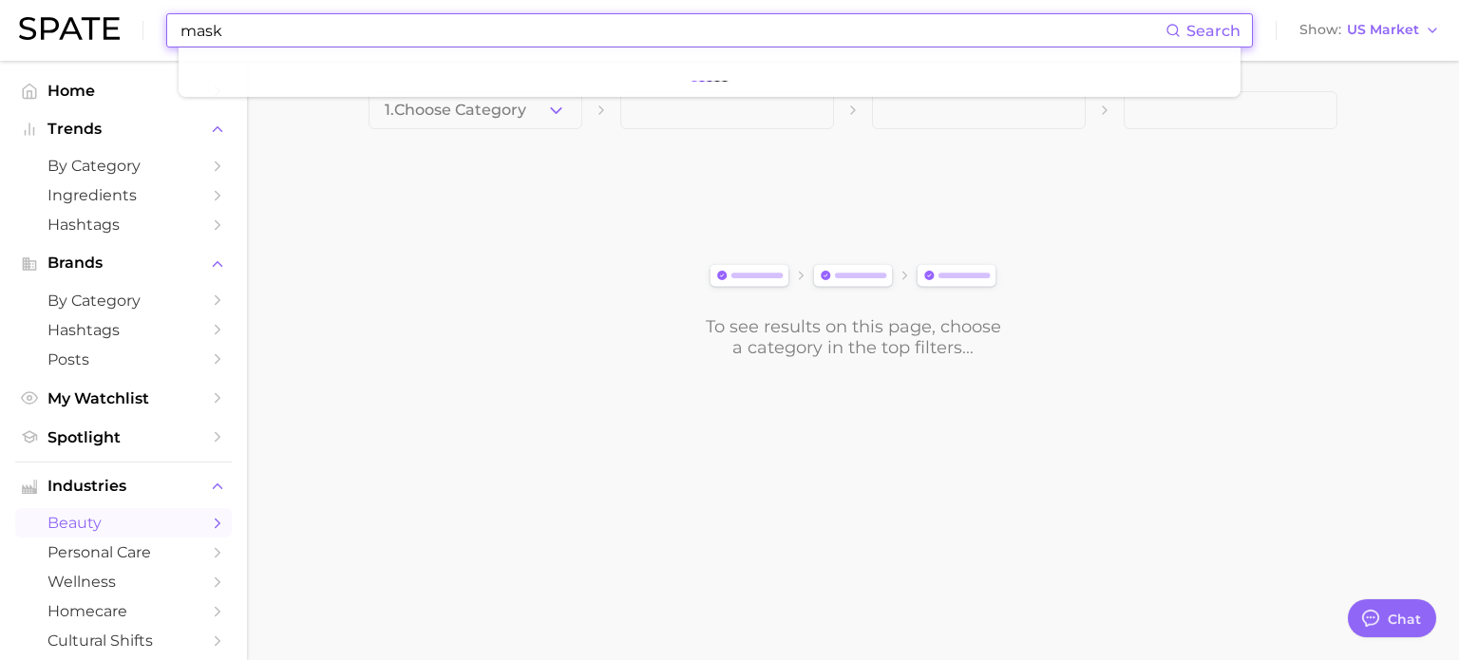
type input "mask"
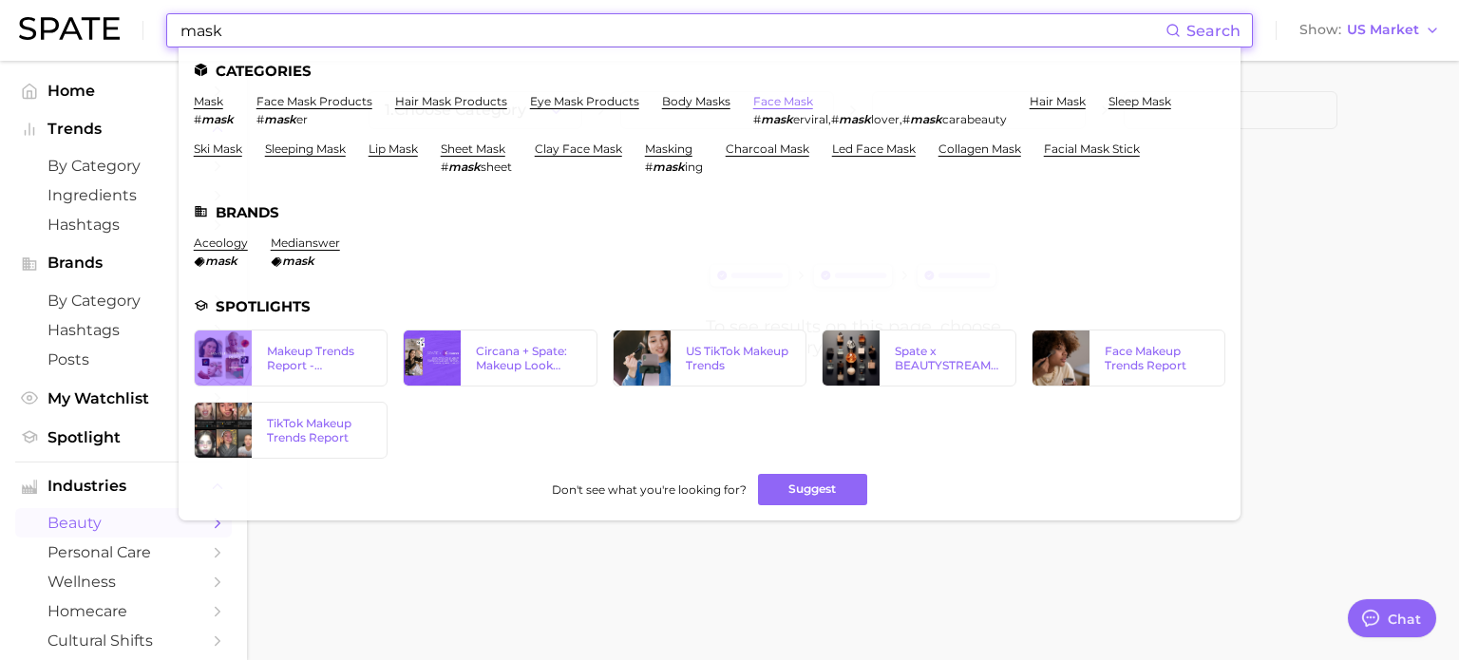
click at [780, 102] on link "face mask" at bounding box center [783, 101] width 60 height 14
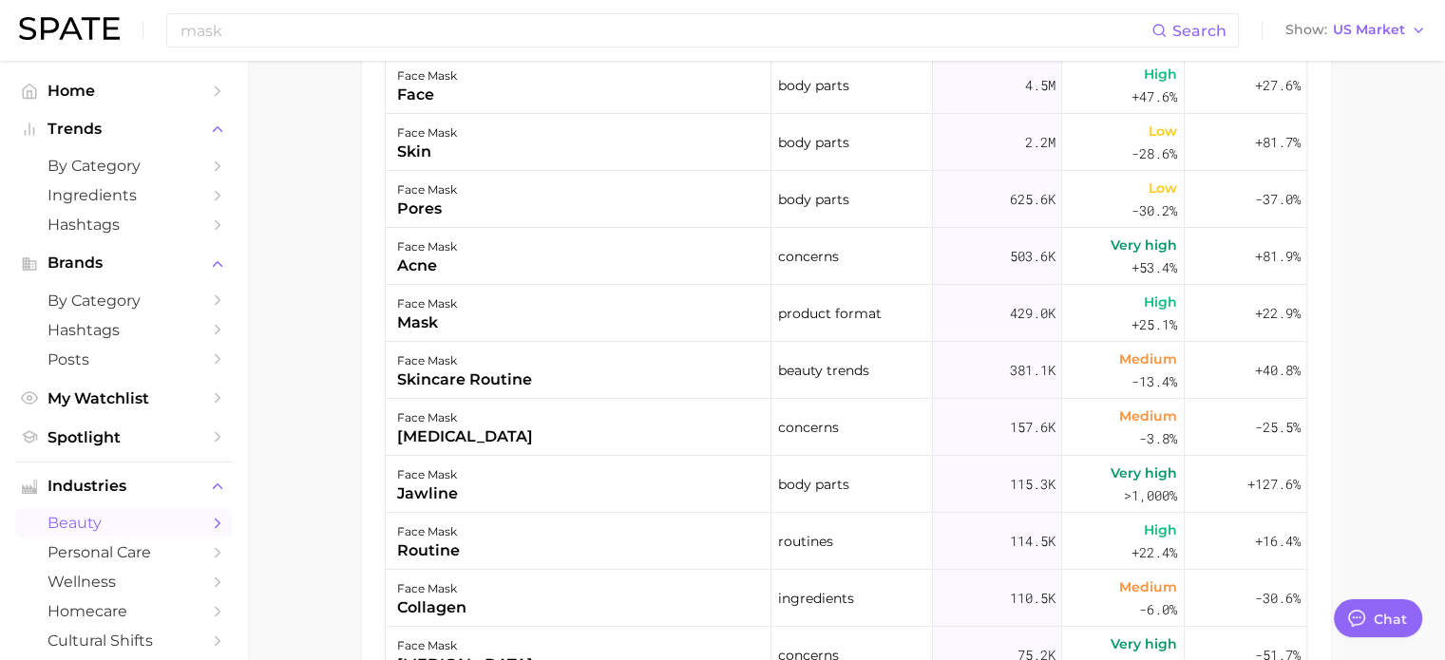
scroll to position [923, 0]
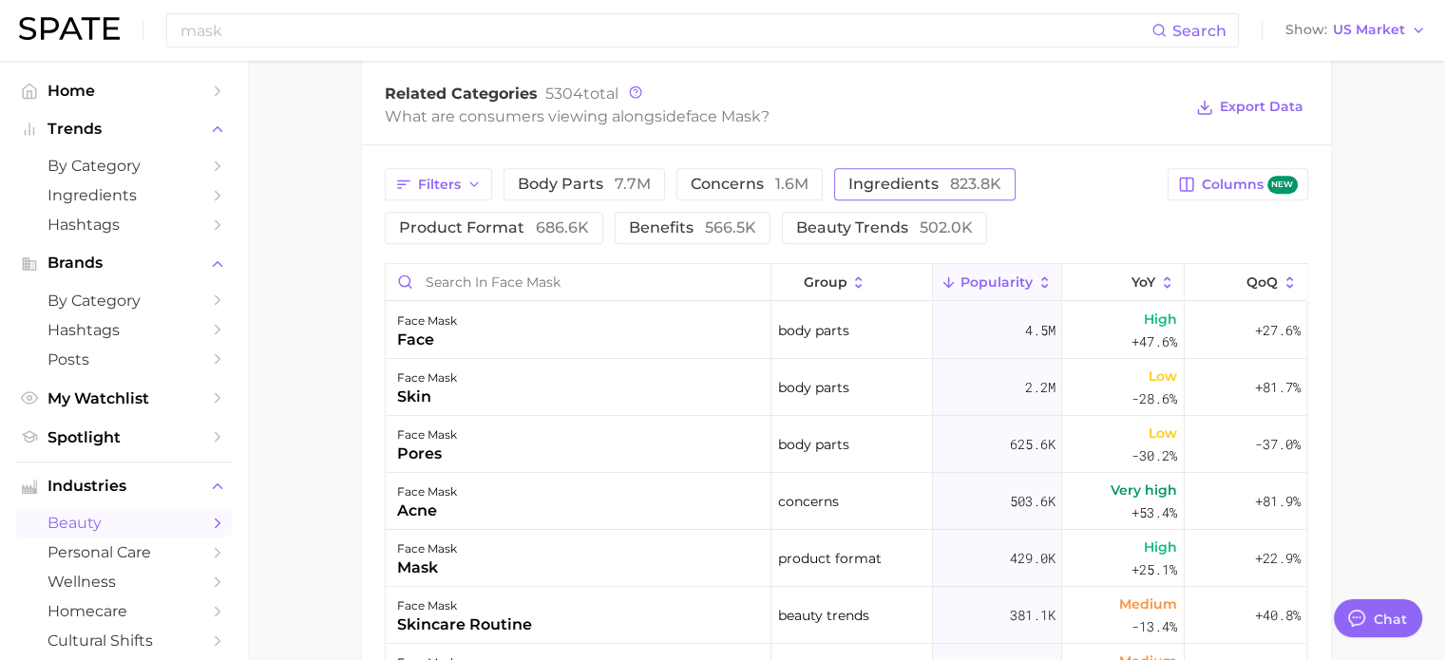
click at [868, 189] on span "ingredients 823.8k" at bounding box center [924, 184] width 153 height 15
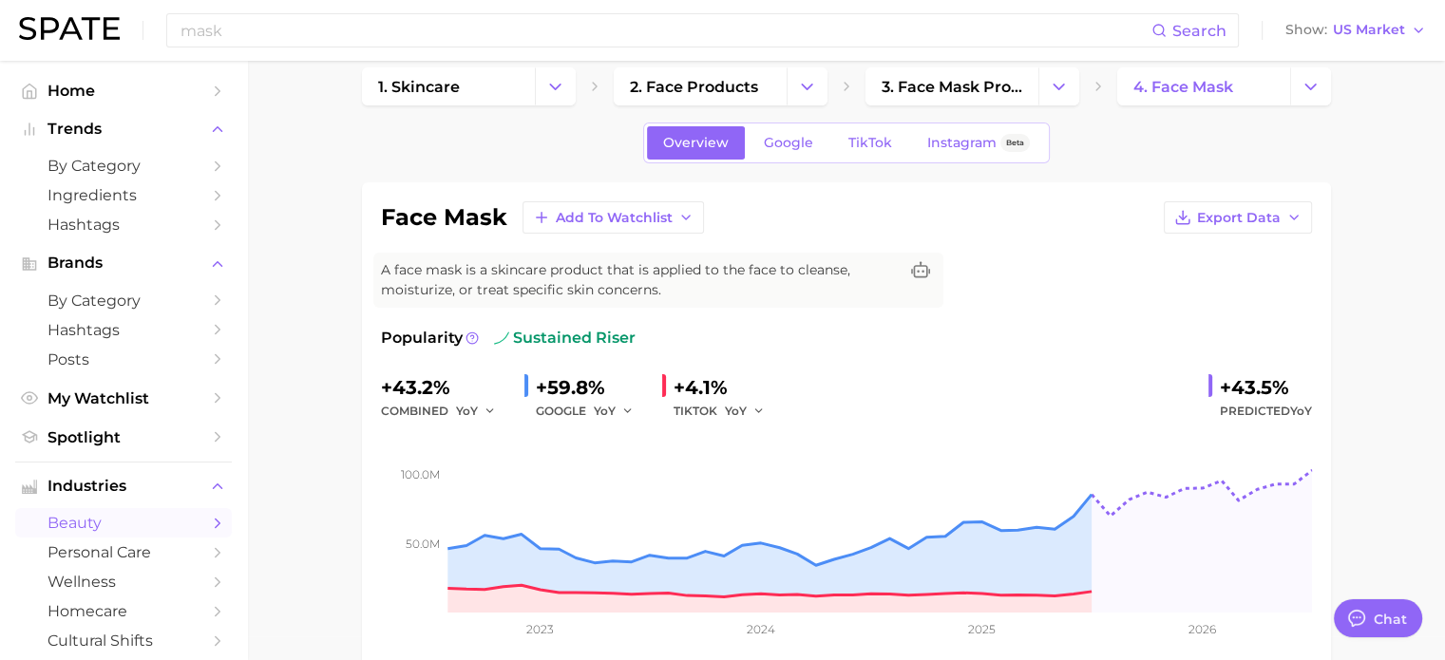
scroll to position [0, 0]
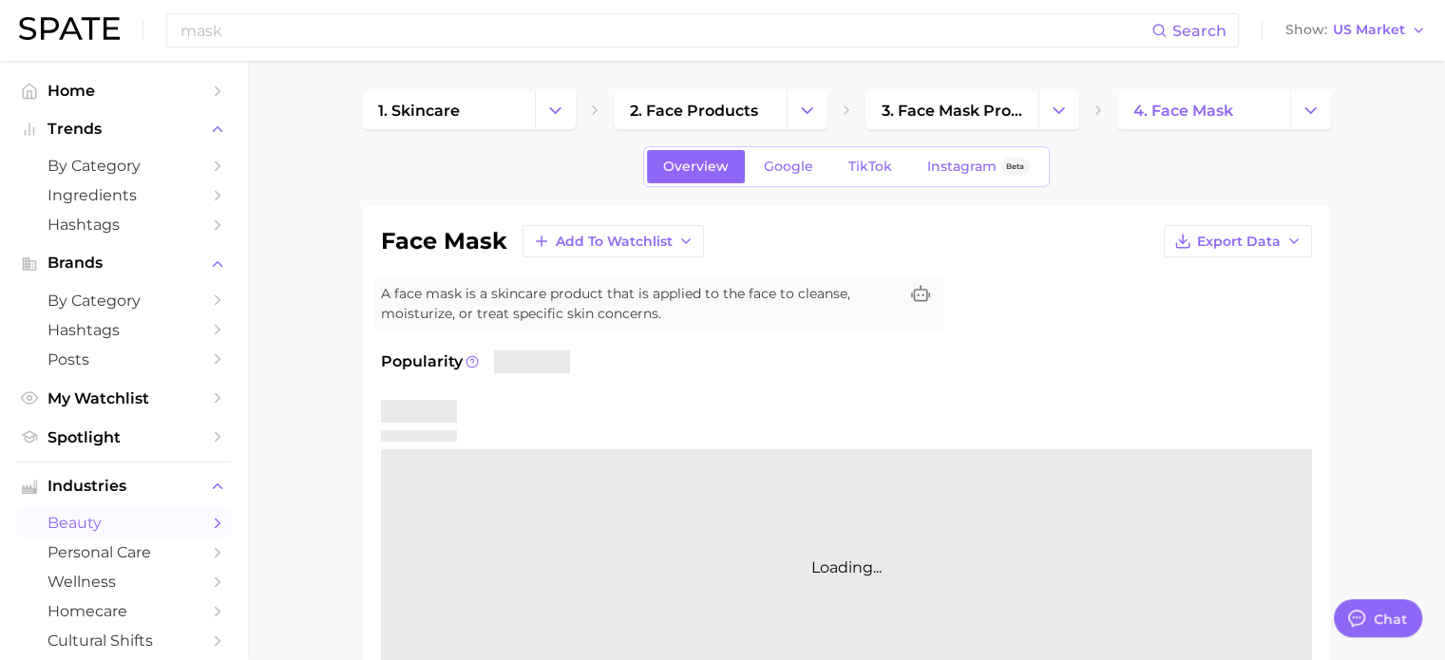
type textarea "x"
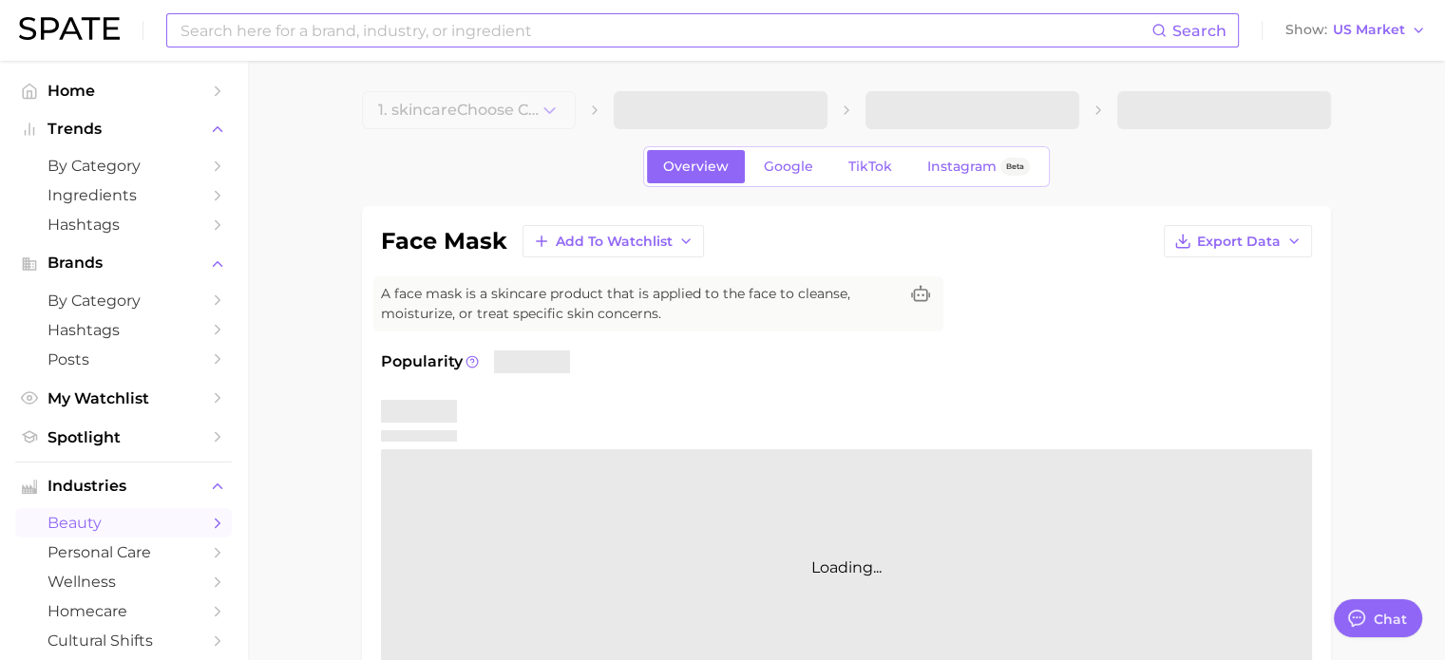
click at [312, 37] on input at bounding box center [665, 30] width 973 height 32
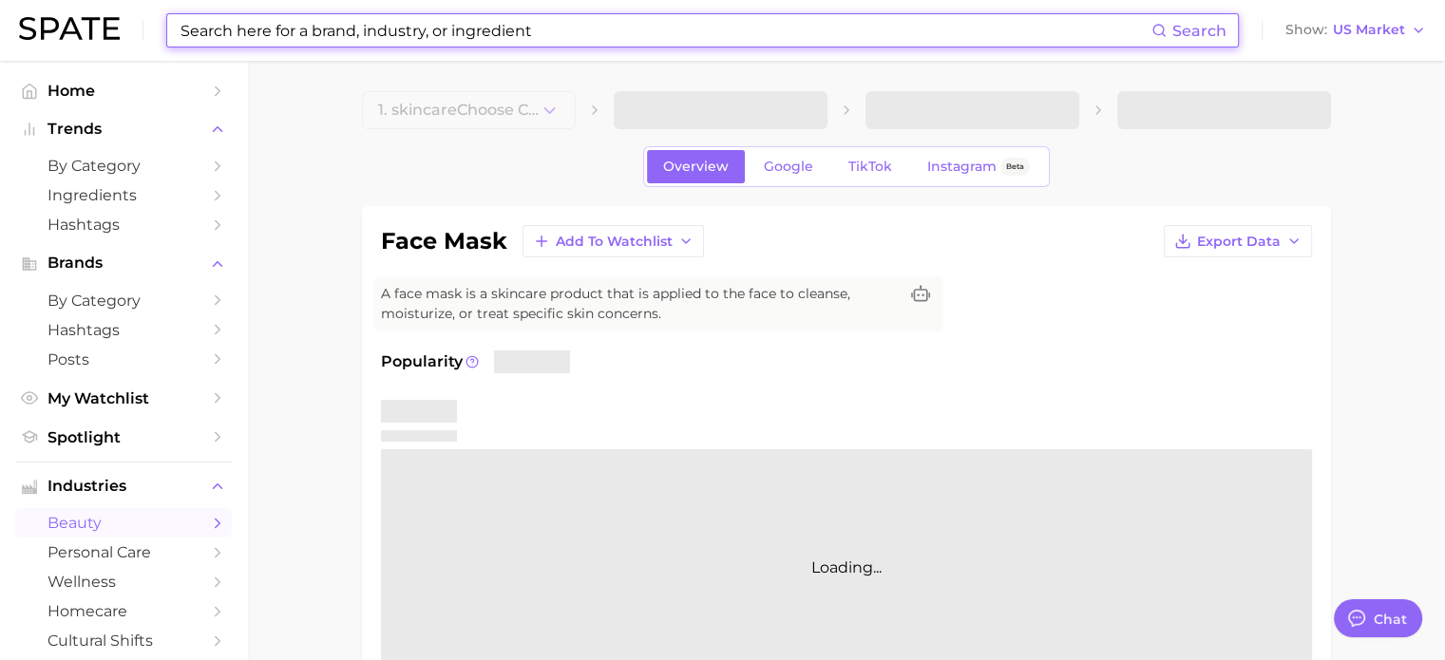
type textarea "x"
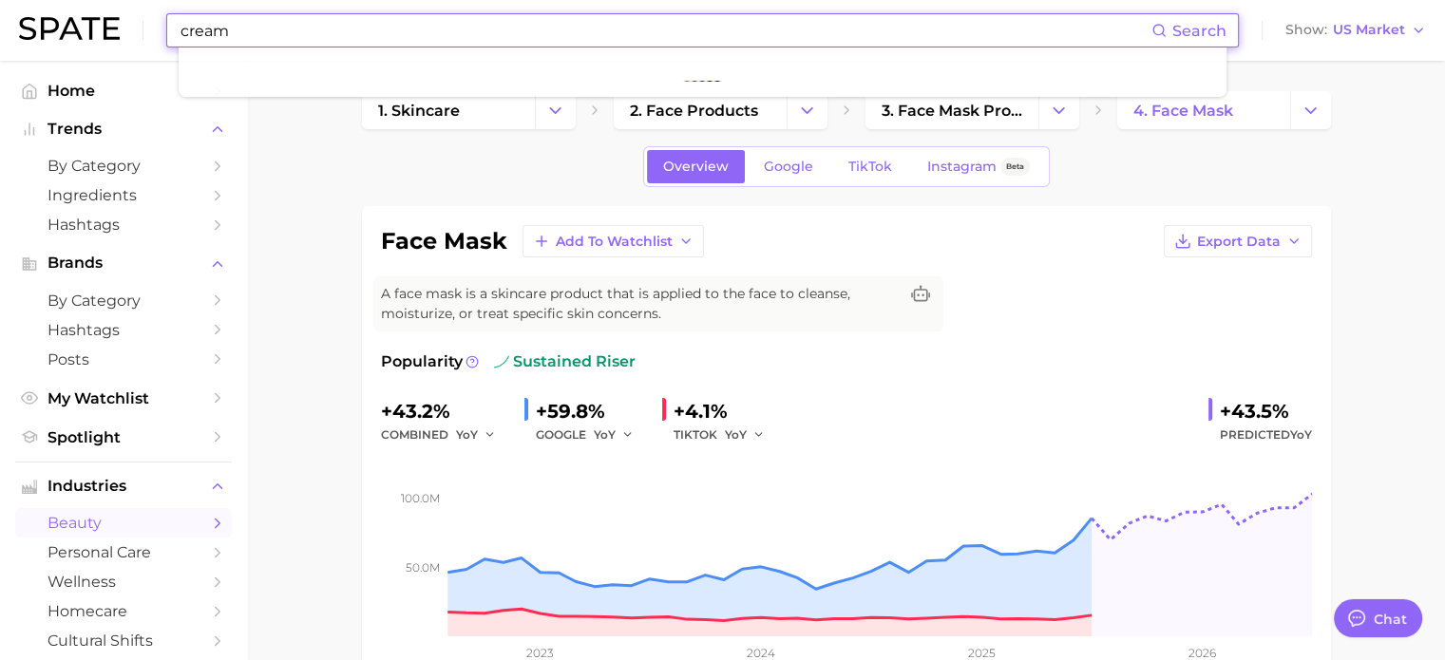
type input "cream"
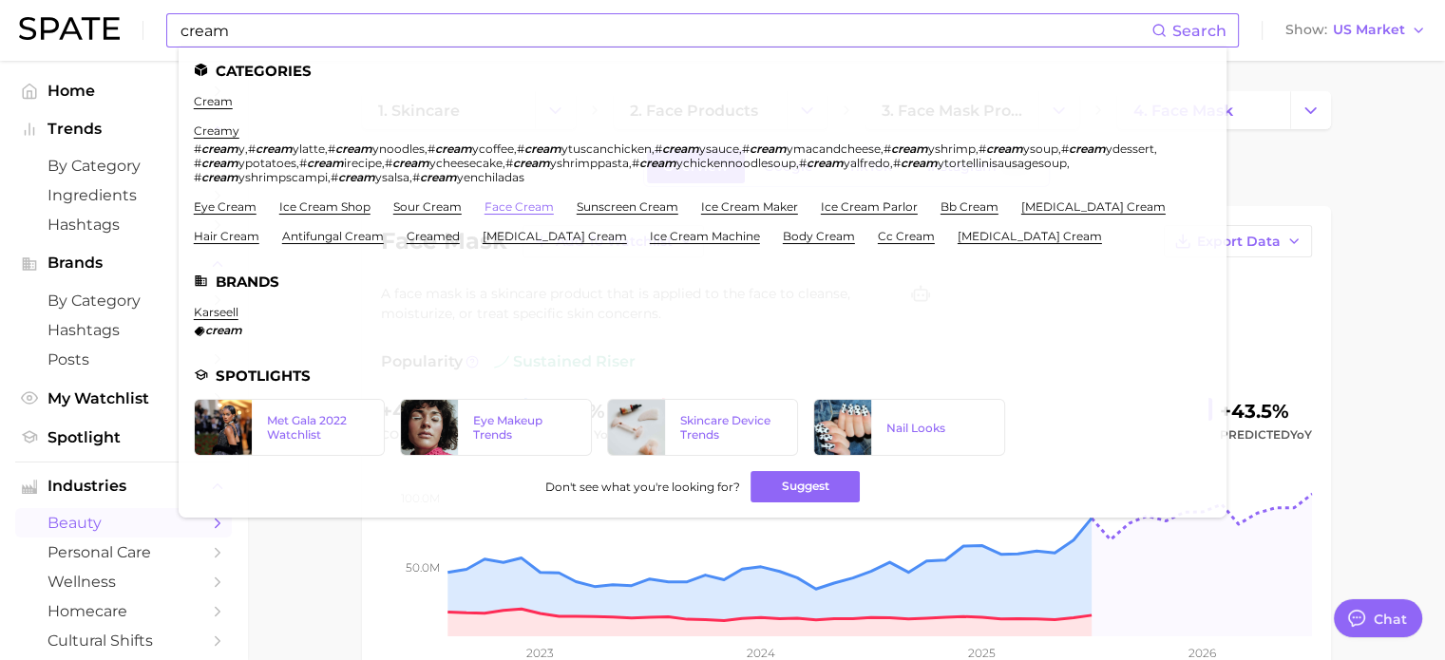
click at [500, 212] on link "face cream" at bounding box center [519, 207] width 69 height 14
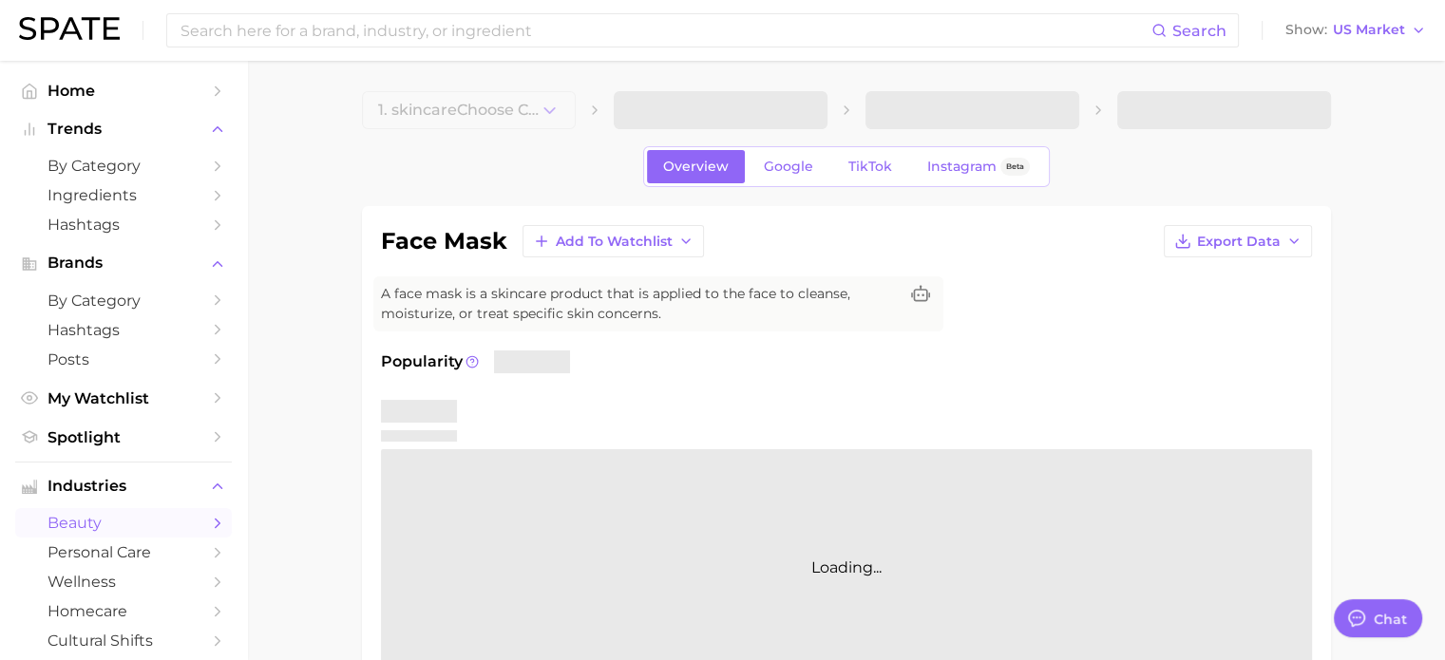
type textarea "x"
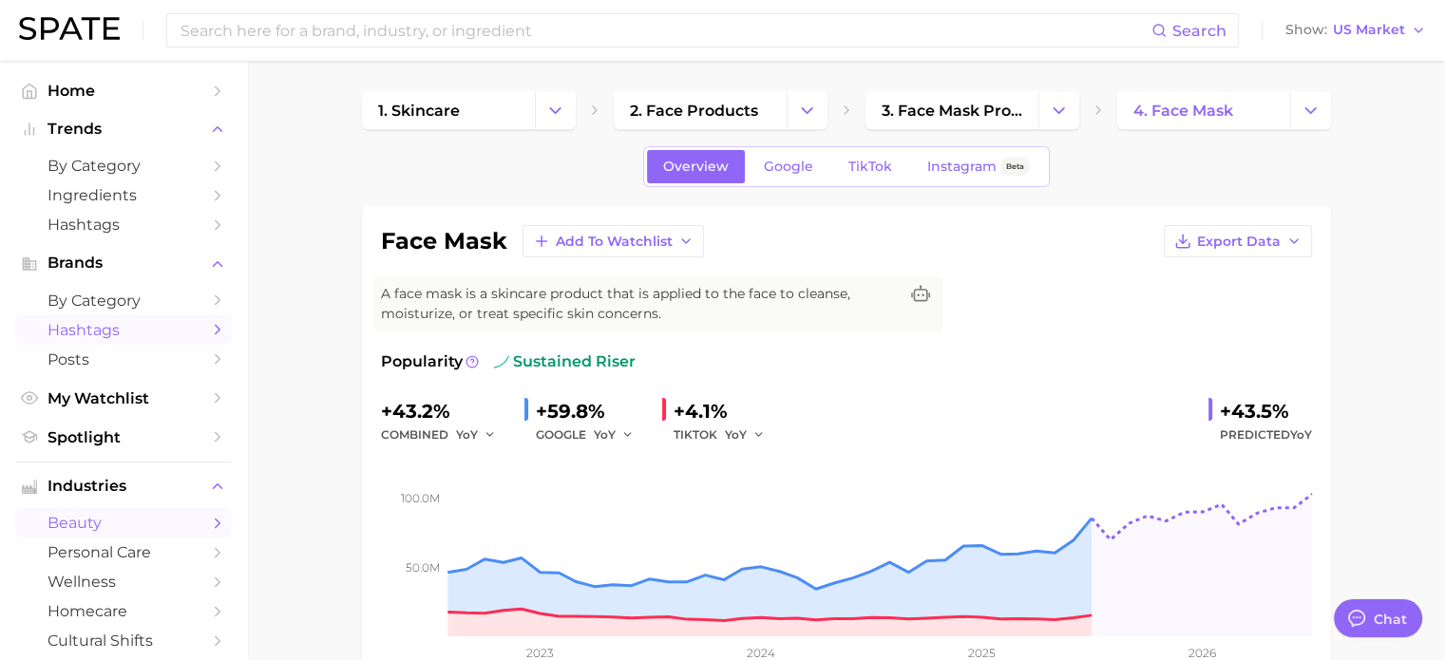
click at [116, 335] on span "Hashtags" at bounding box center [124, 330] width 152 height 18
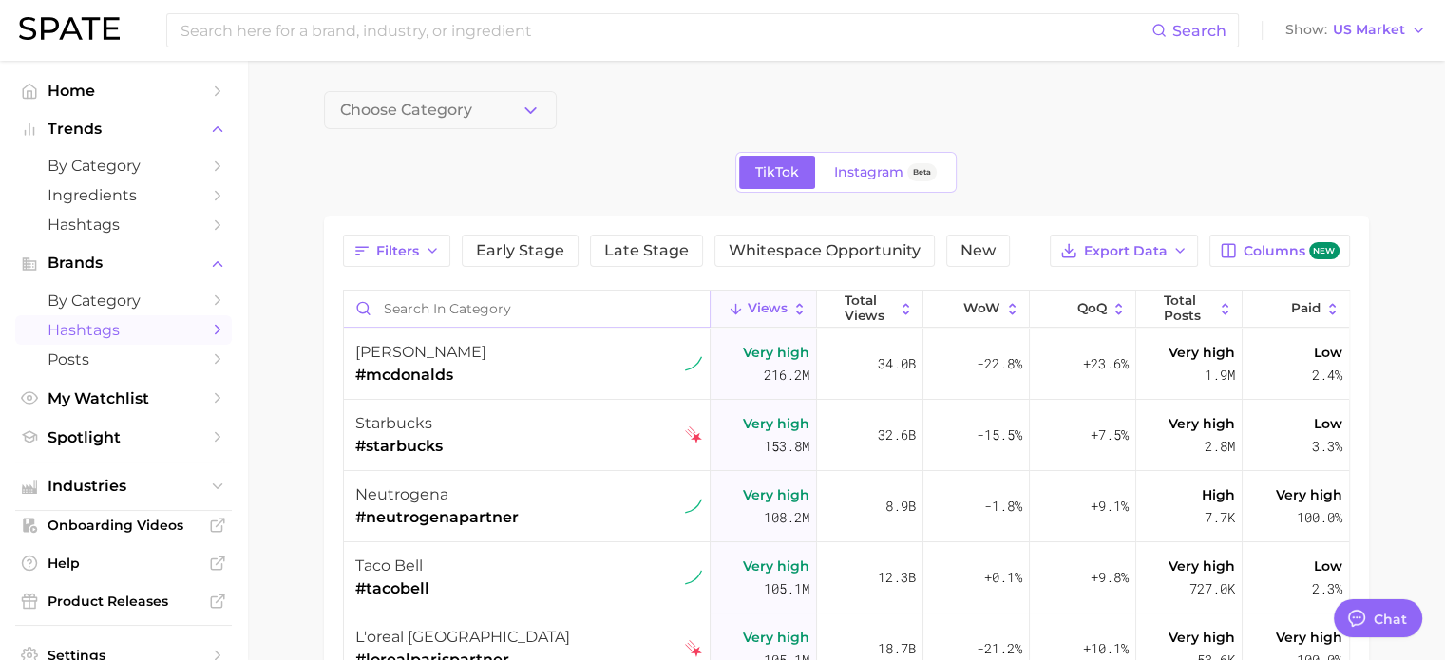
click at [454, 314] on input "Search in category" at bounding box center [527, 309] width 366 height 36
click at [468, 311] on input "Search in category" at bounding box center [527, 309] width 366 height 36
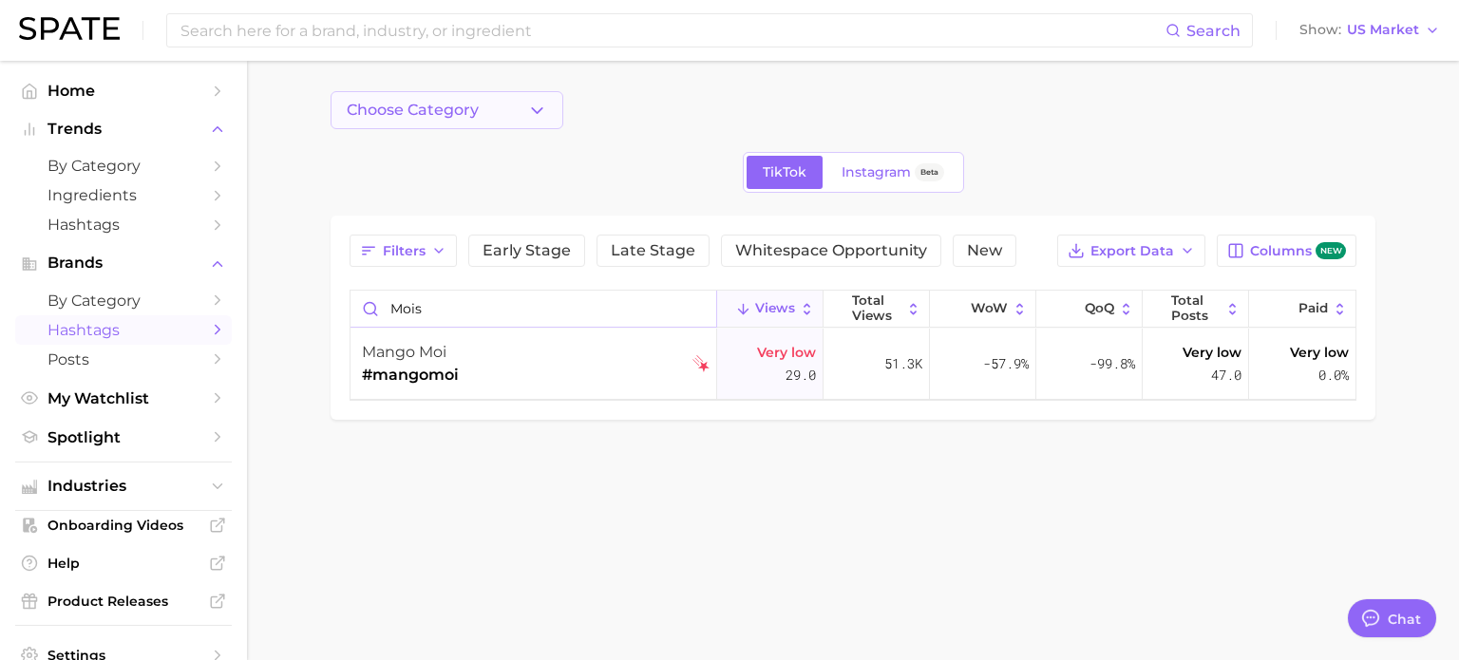
type input "mois"
click at [427, 112] on span "Choose Category" at bounding box center [413, 110] width 132 height 17
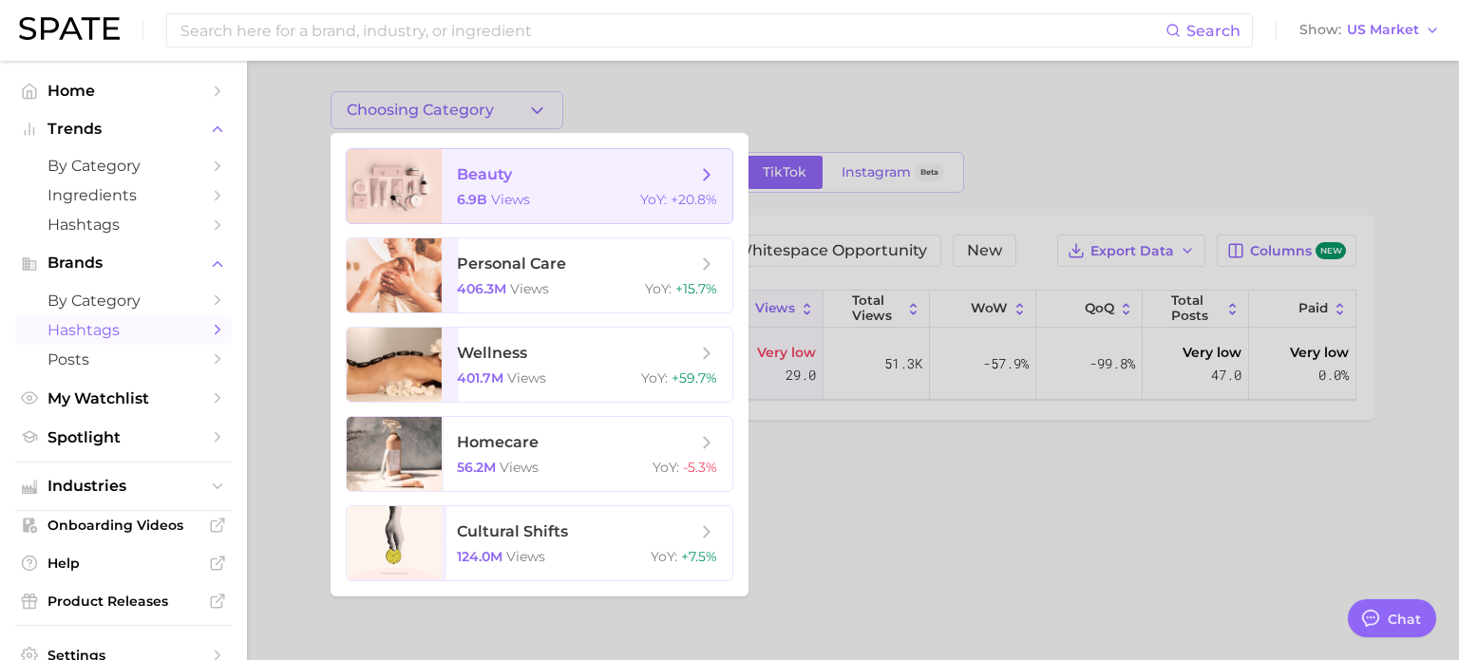
click at [517, 166] on span "beauty" at bounding box center [576, 174] width 239 height 21
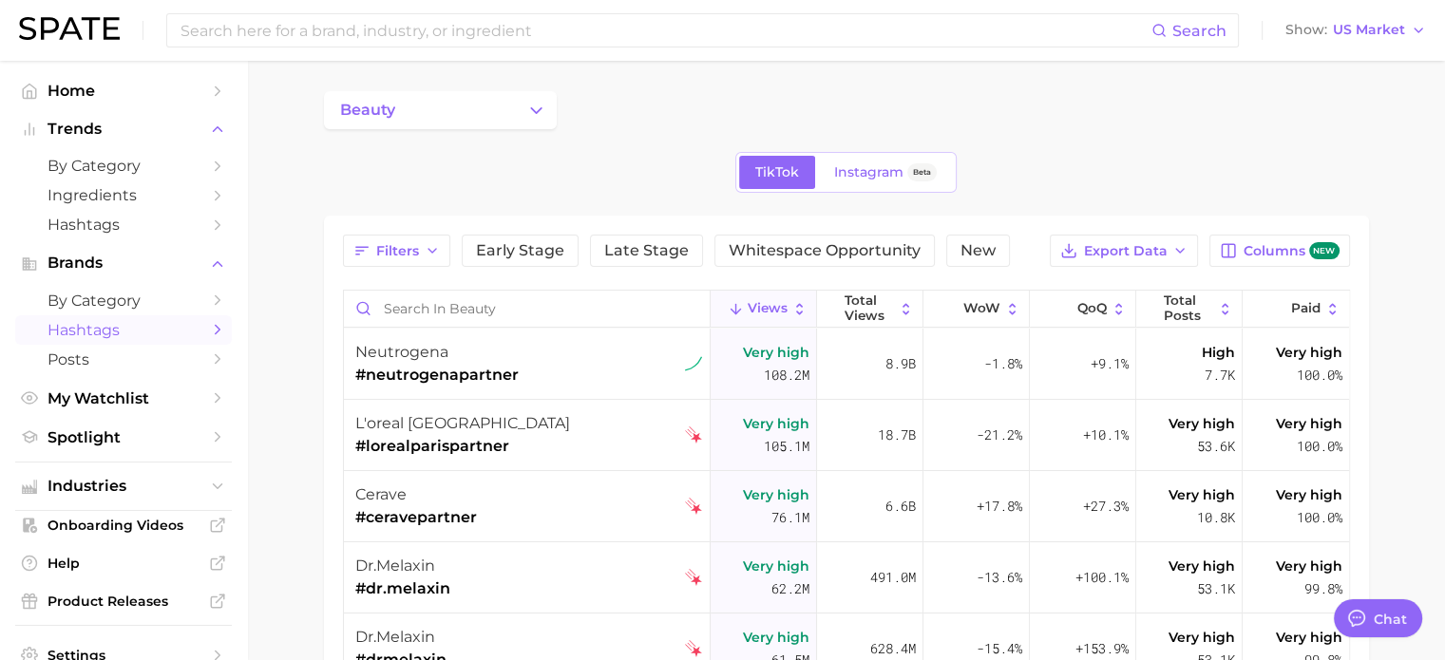
scroll to position [190, 0]
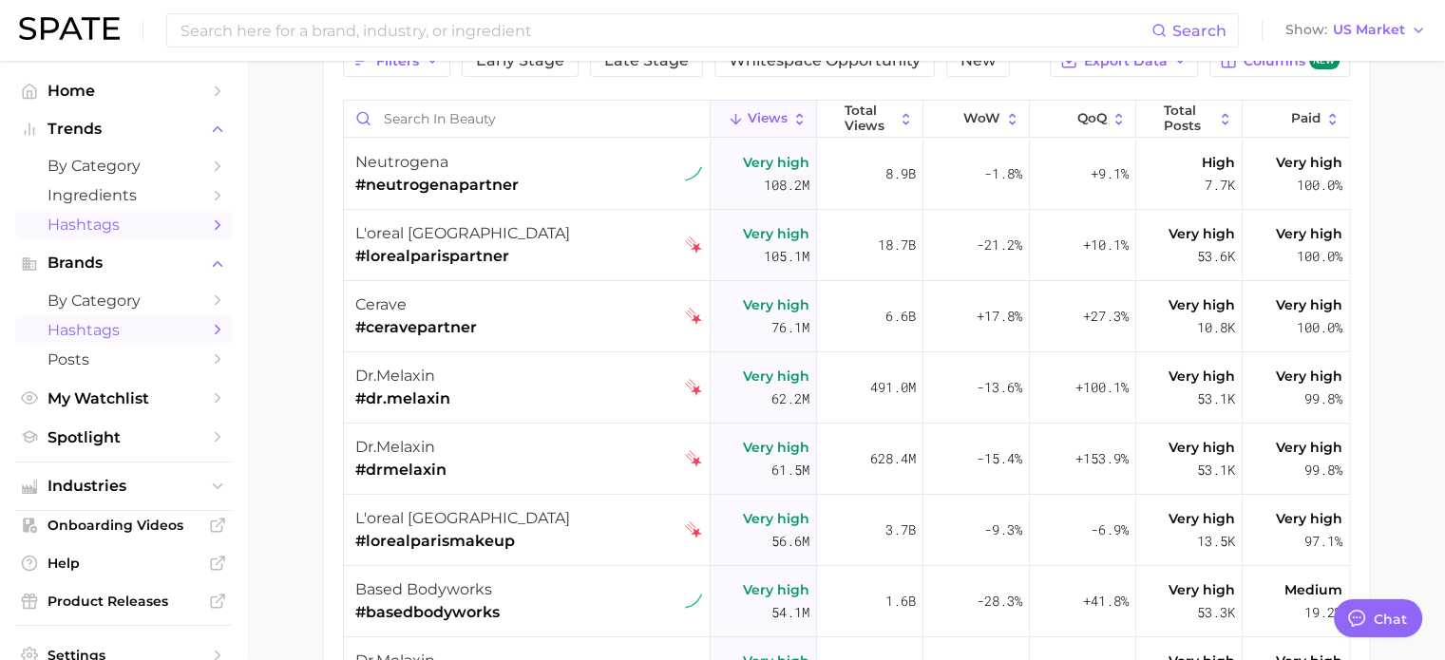
click at [105, 228] on span "Hashtags" at bounding box center [124, 225] width 152 height 18
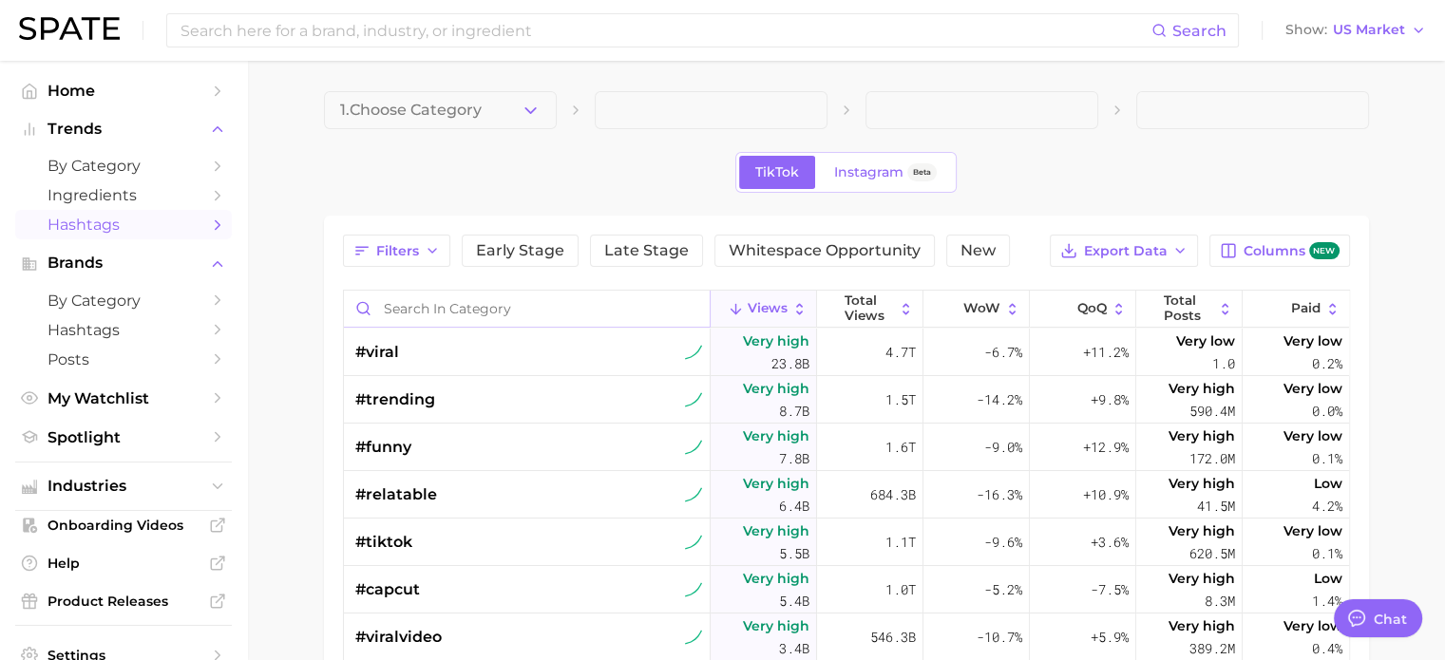
click at [438, 316] on input "Search in category" at bounding box center [527, 309] width 366 height 36
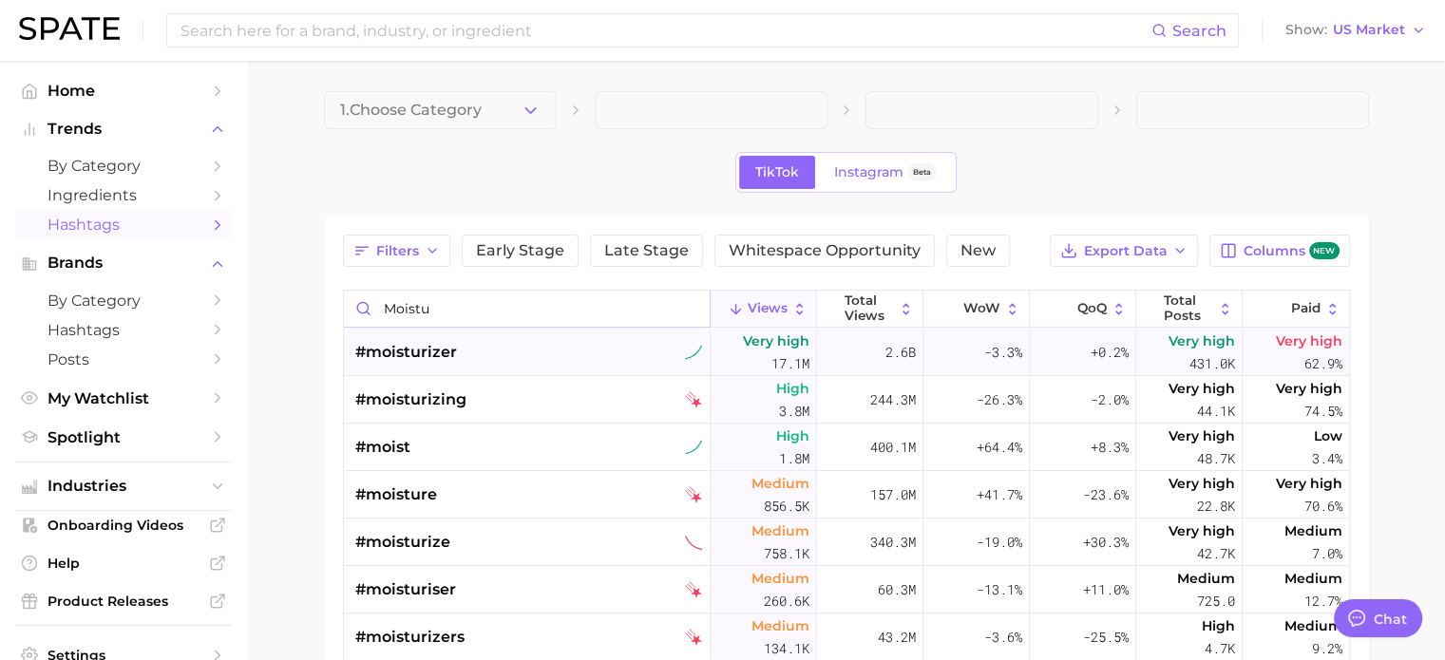
type input "moistu"
click at [521, 354] on div "#moisturizer" at bounding box center [529, 353] width 348 height 48
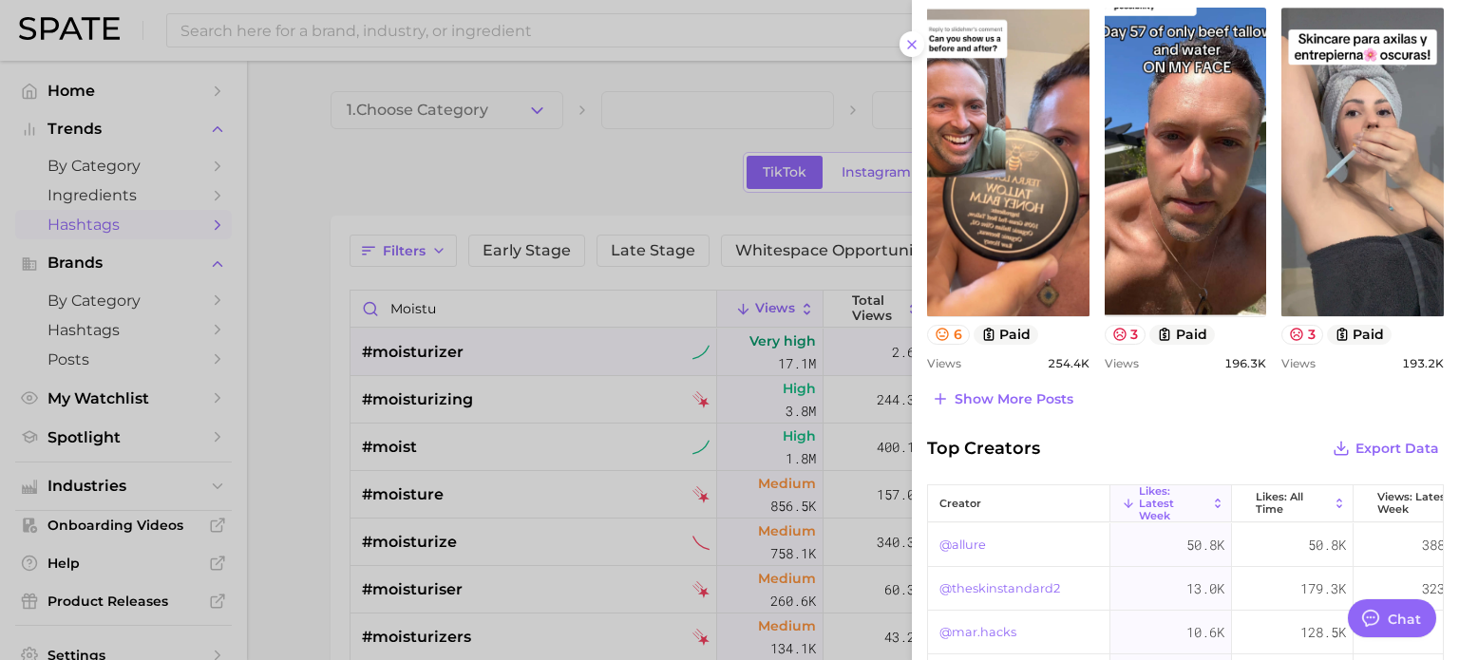
scroll to position [1045, 0]
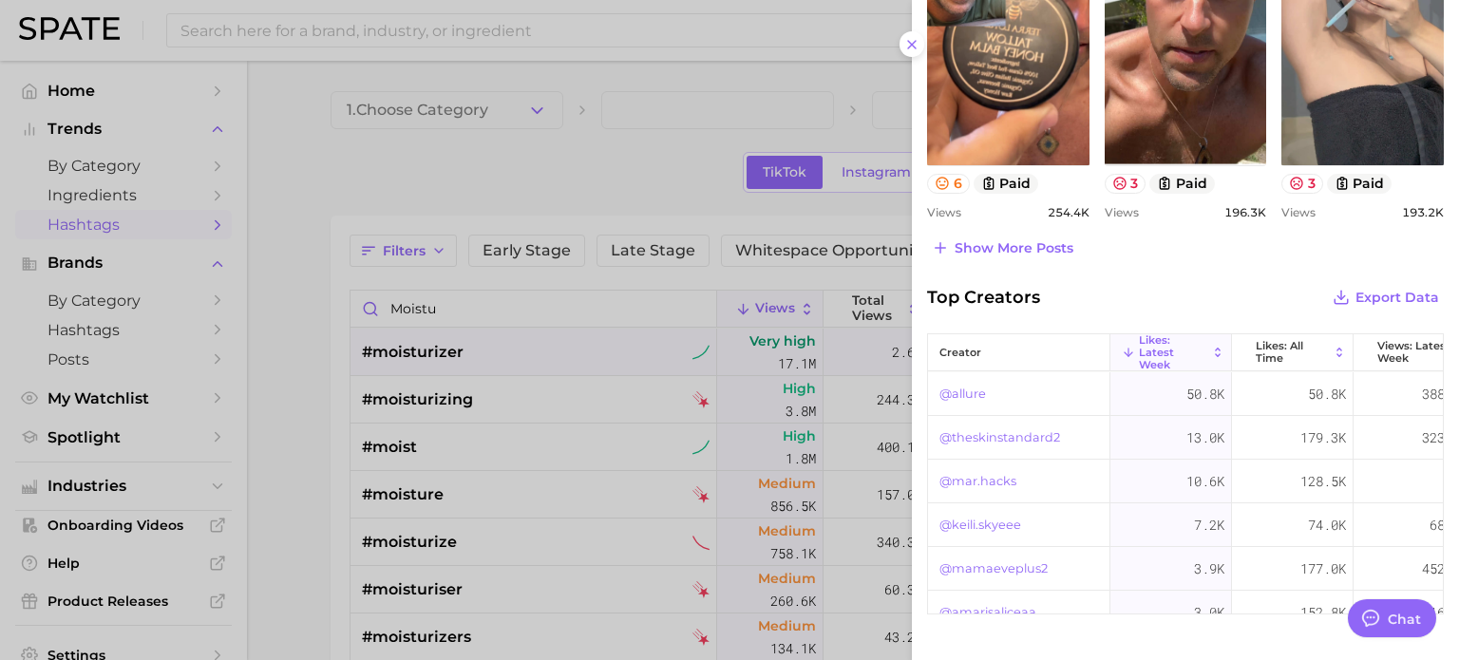
click at [300, 310] on div at bounding box center [729, 330] width 1459 height 660
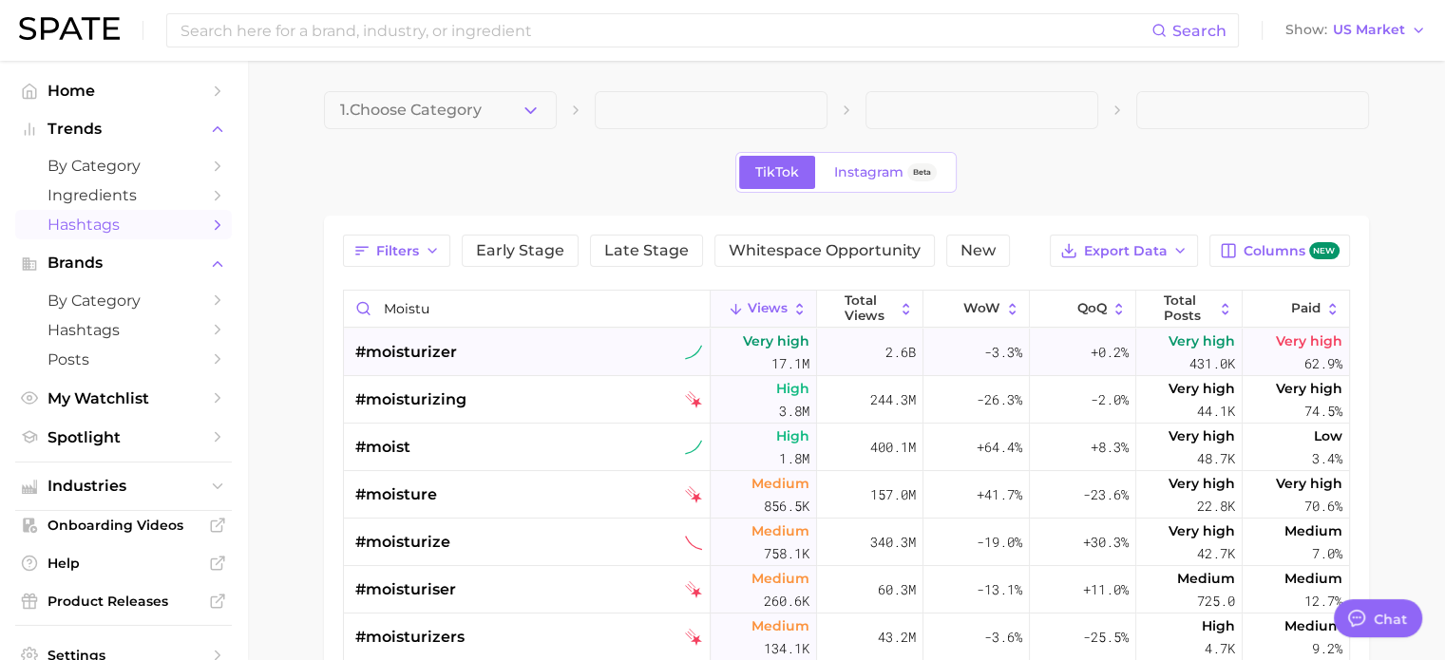
click at [419, 346] on span "#moisturizer" at bounding box center [406, 352] width 102 height 23
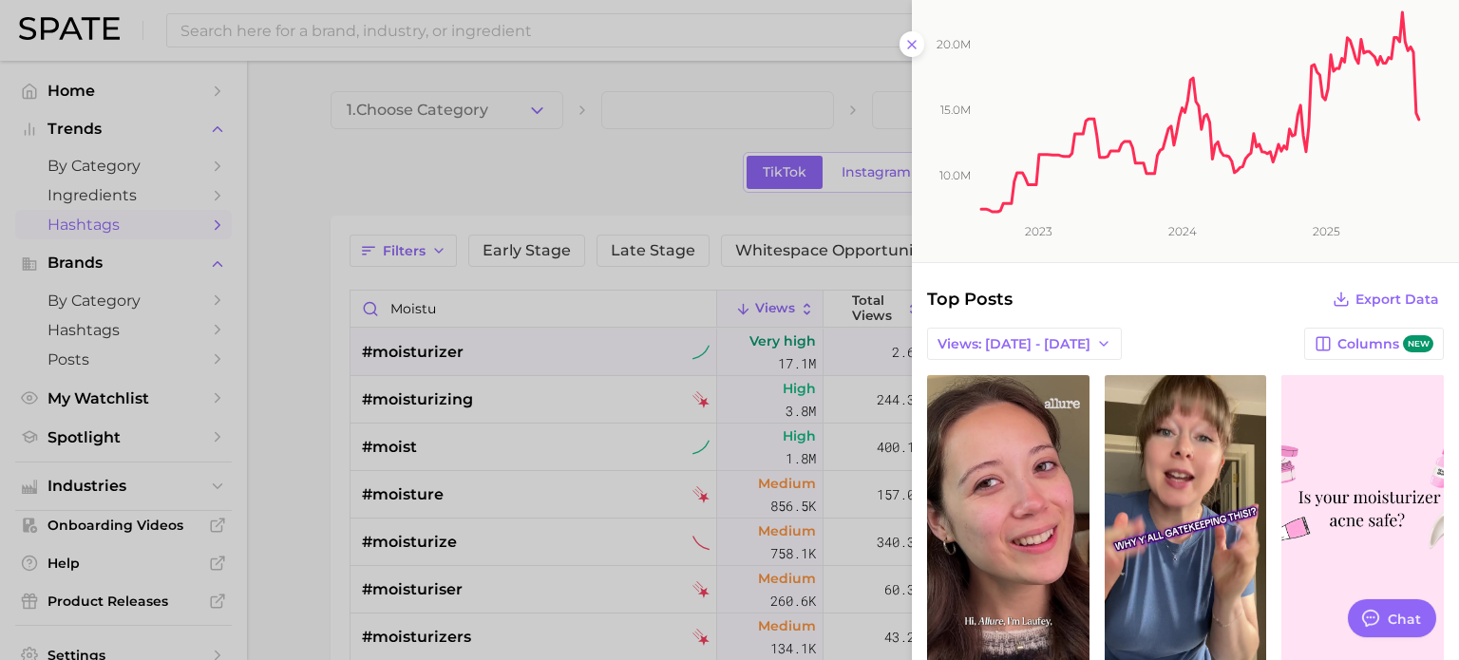
scroll to position [0, 0]
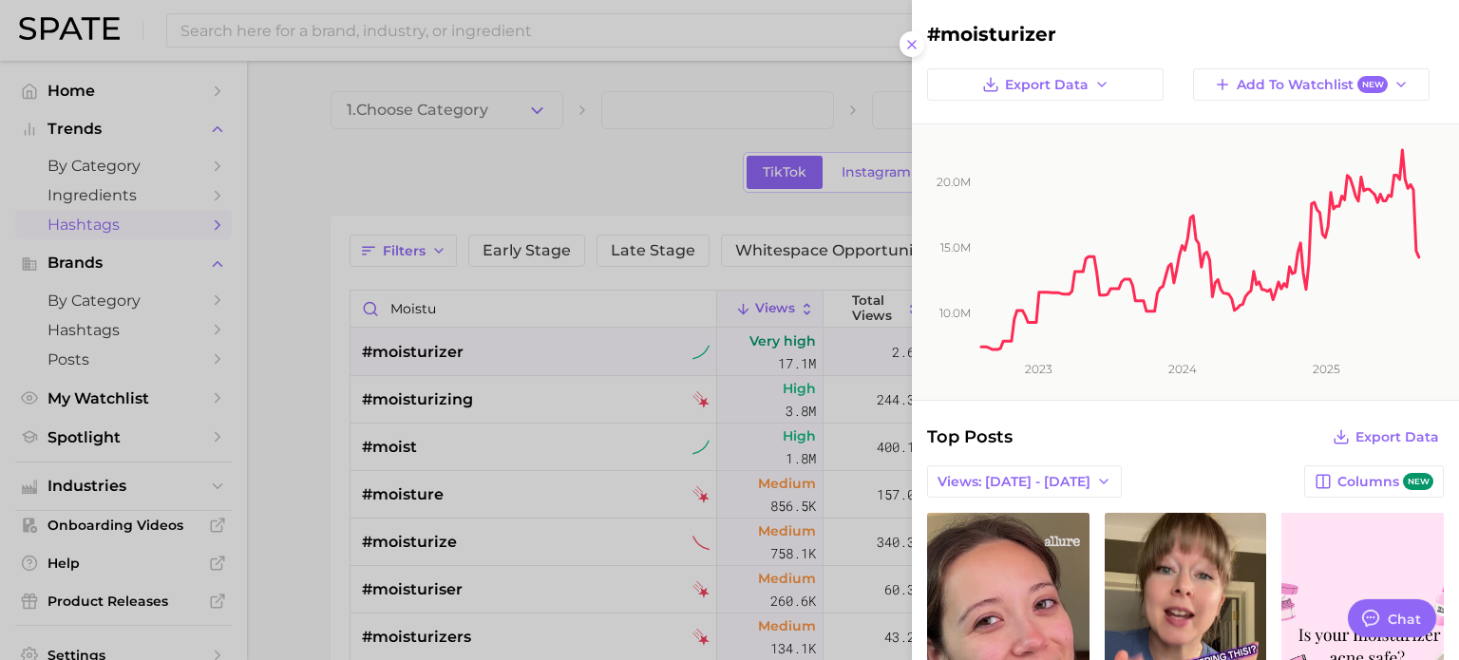
click at [285, 233] on div at bounding box center [729, 330] width 1459 height 660
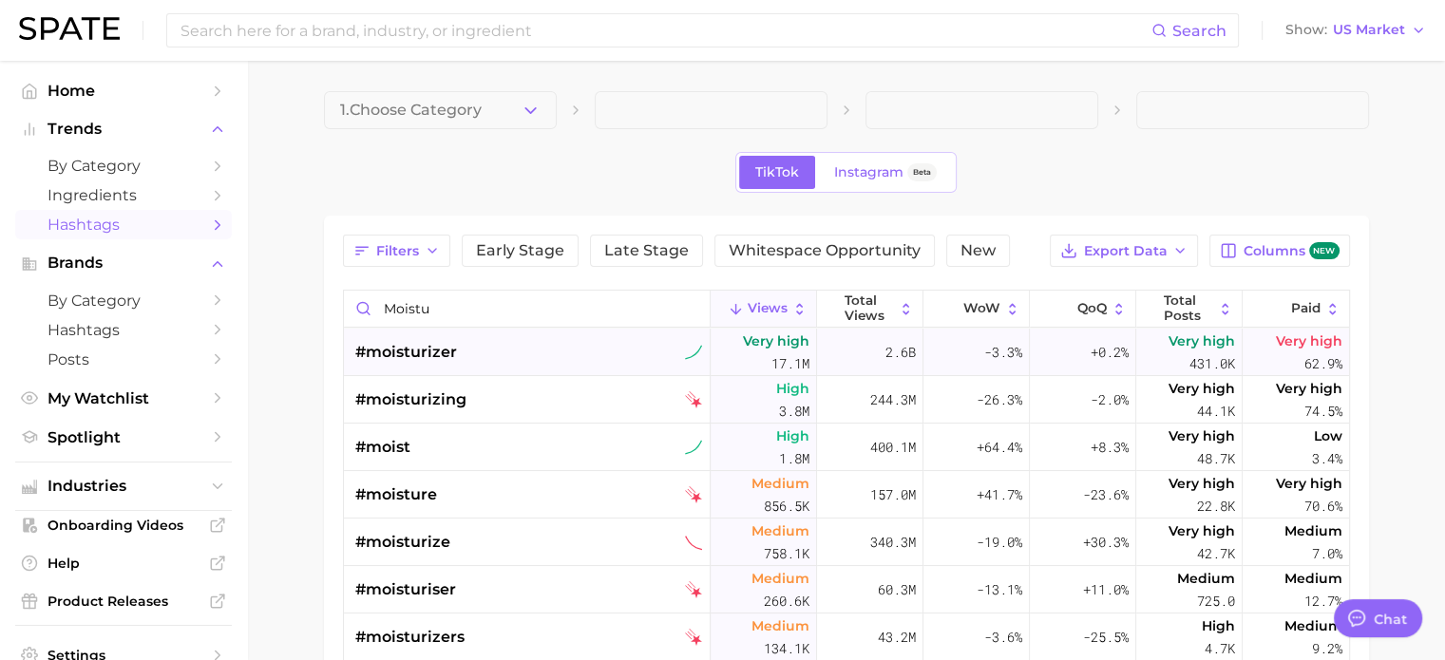
click at [390, 349] on span "#moisturizer" at bounding box center [406, 352] width 102 height 23
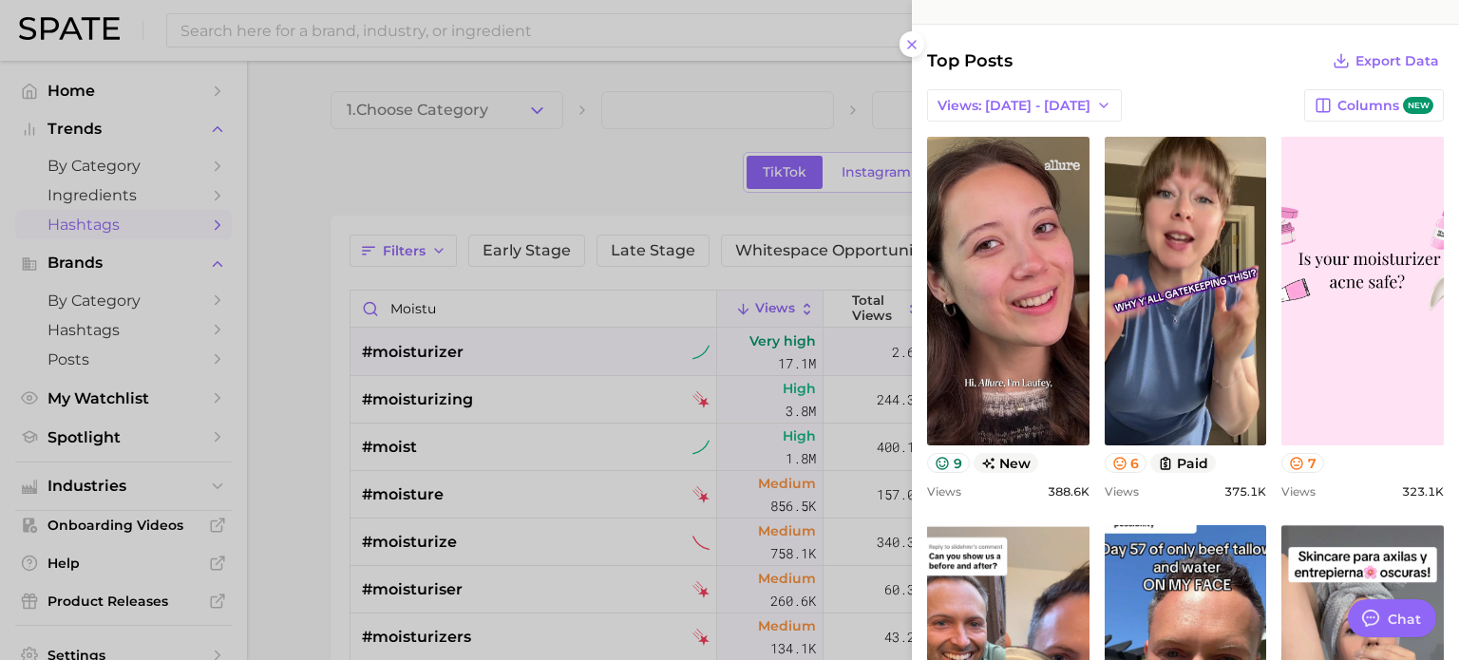
scroll to position [475, 0]
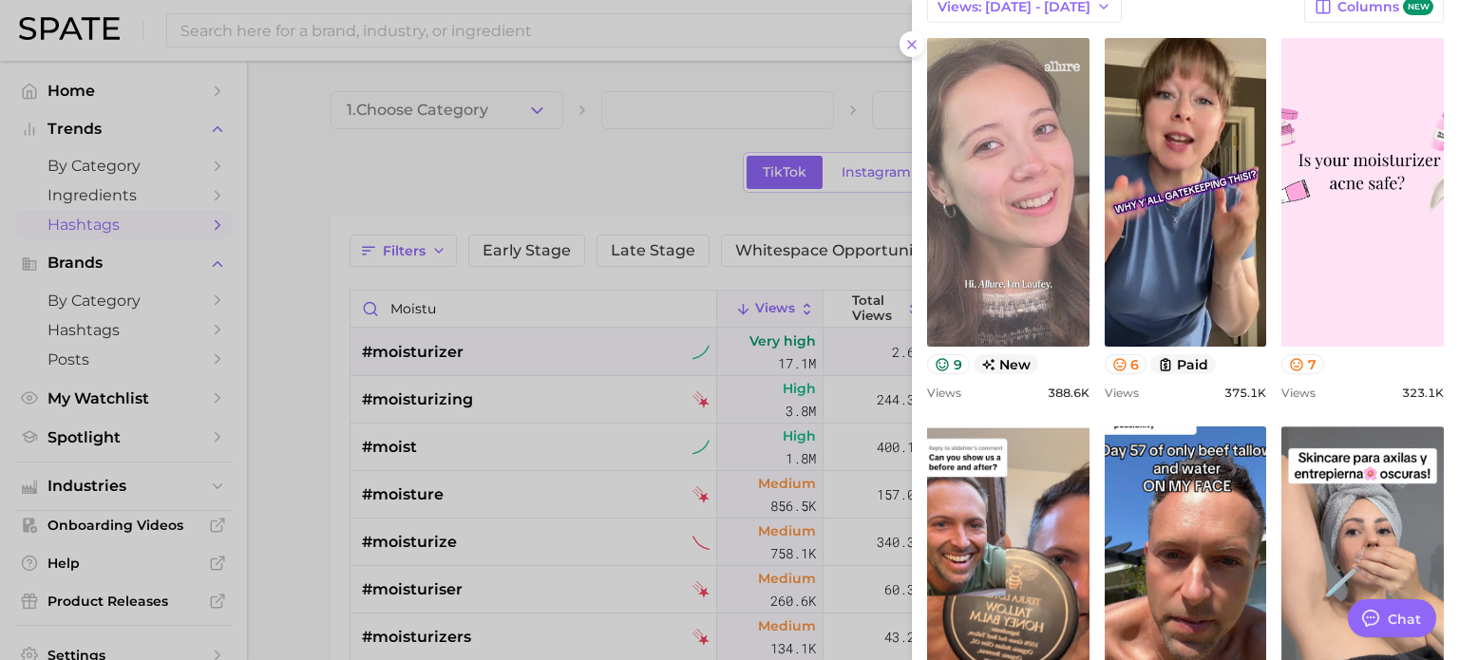
click at [1034, 224] on link "view post on TikTok" at bounding box center [1008, 192] width 162 height 309
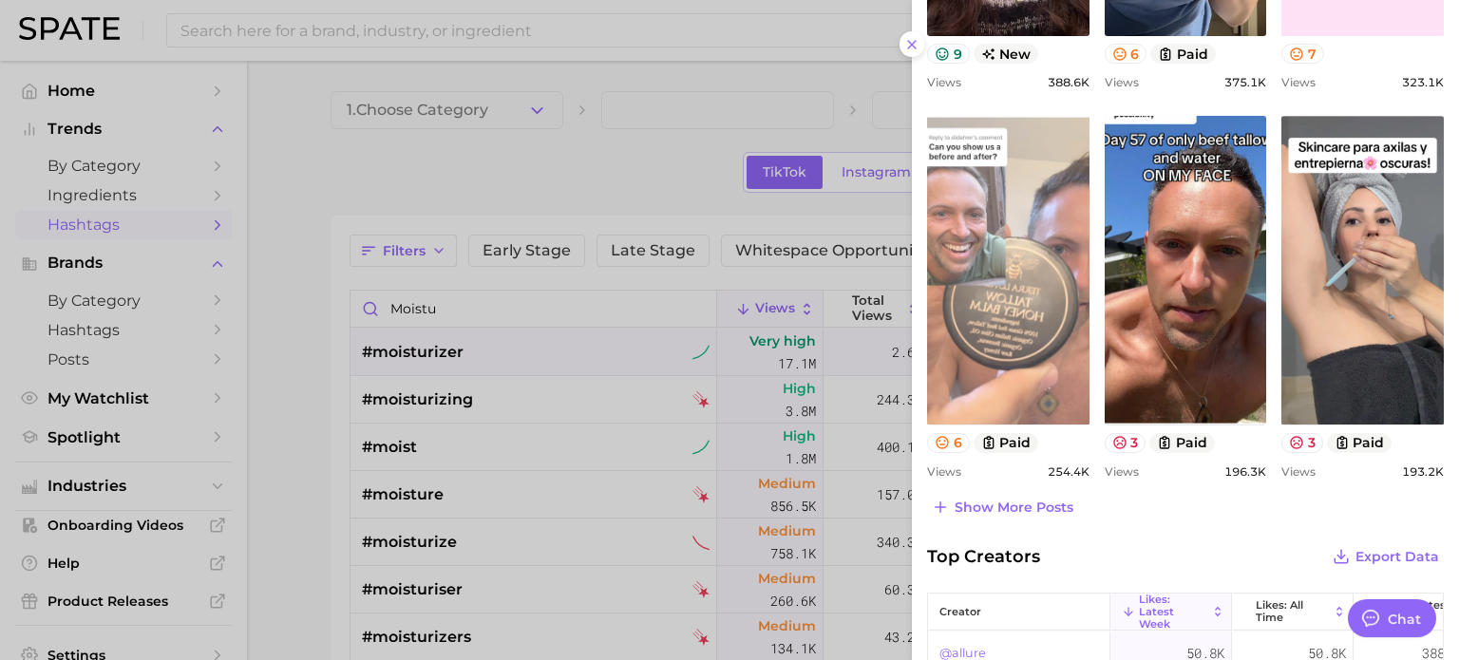
scroll to position [950, 0]
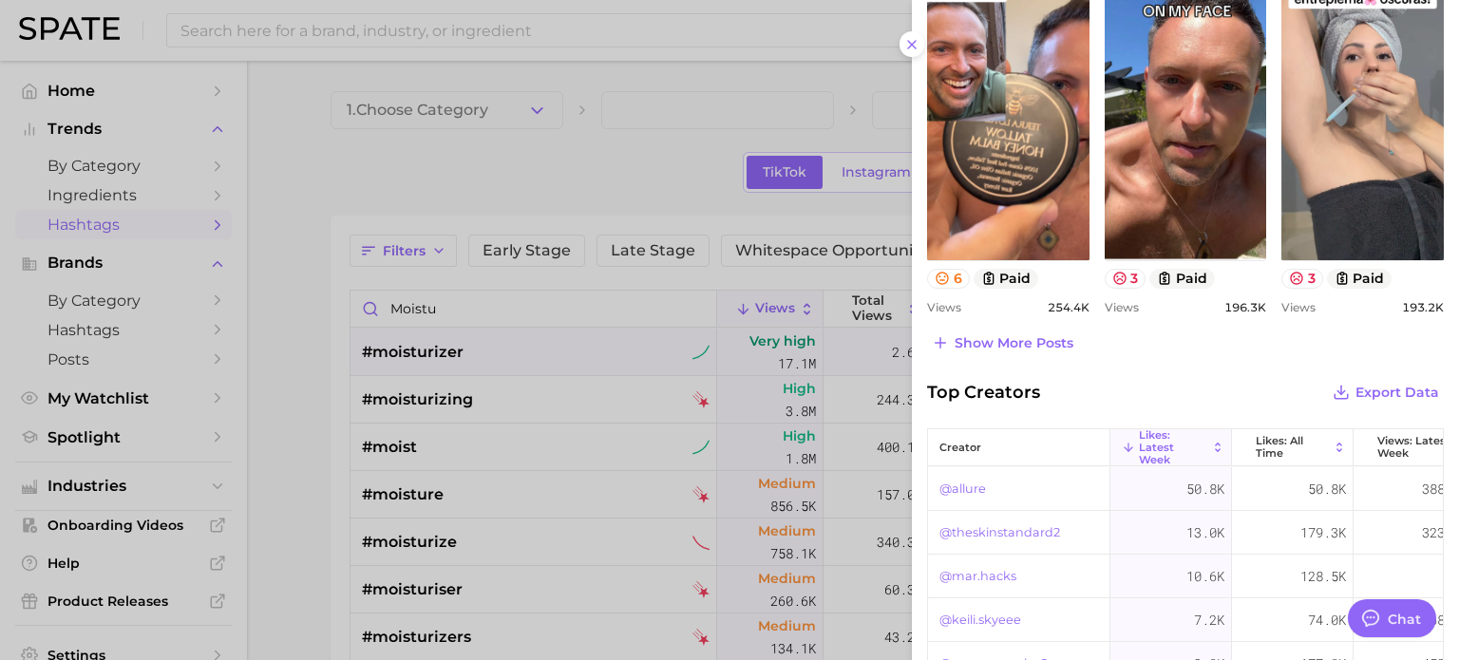
click at [1015, 348] on span "Show more posts" at bounding box center [1014, 343] width 119 height 16
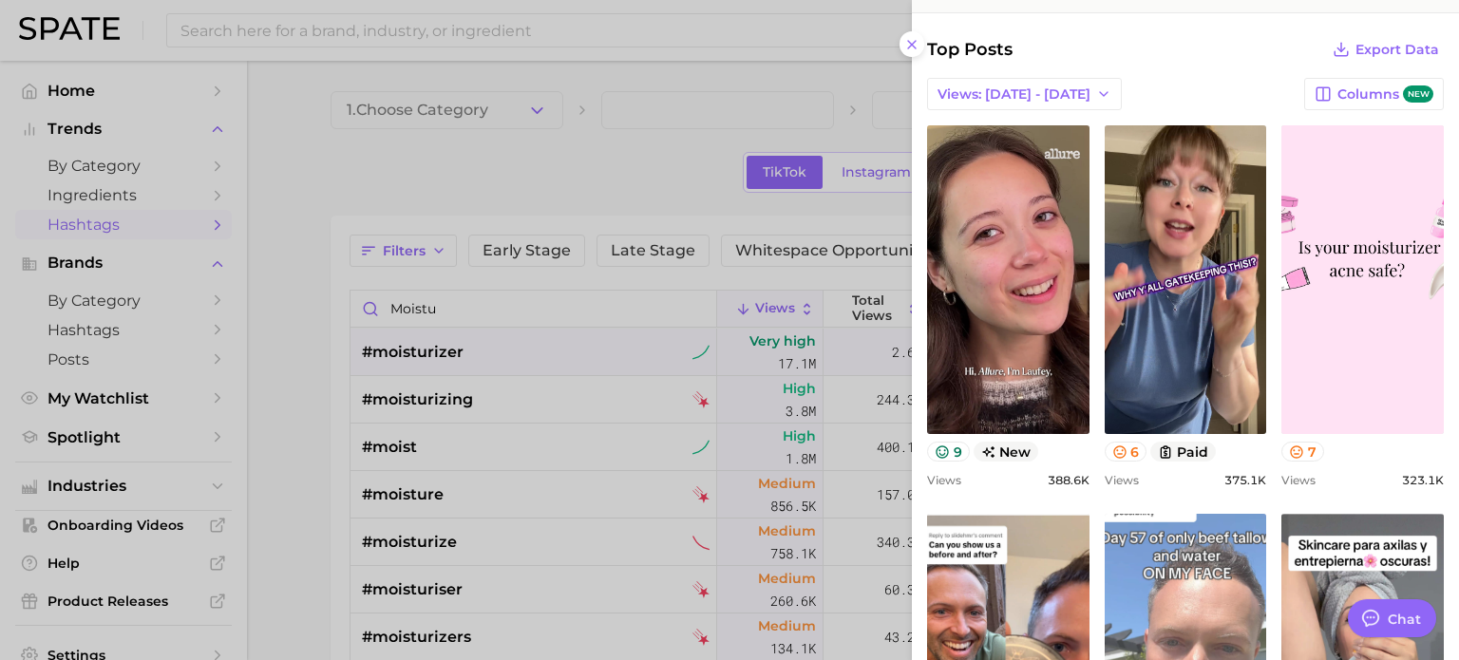
scroll to position [285, 0]
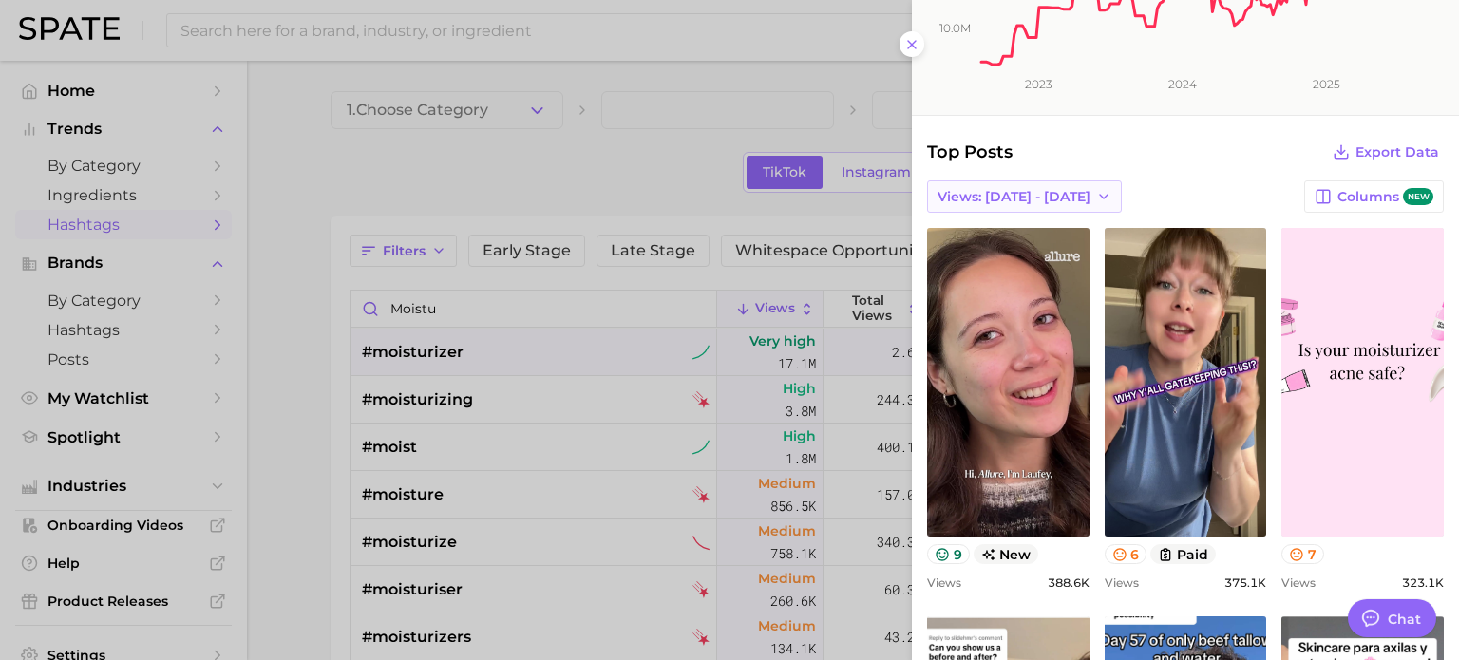
click at [1041, 191] on span "Views: Aug 17 - 24" at bounding box center [1014, 197] width 153 height 16
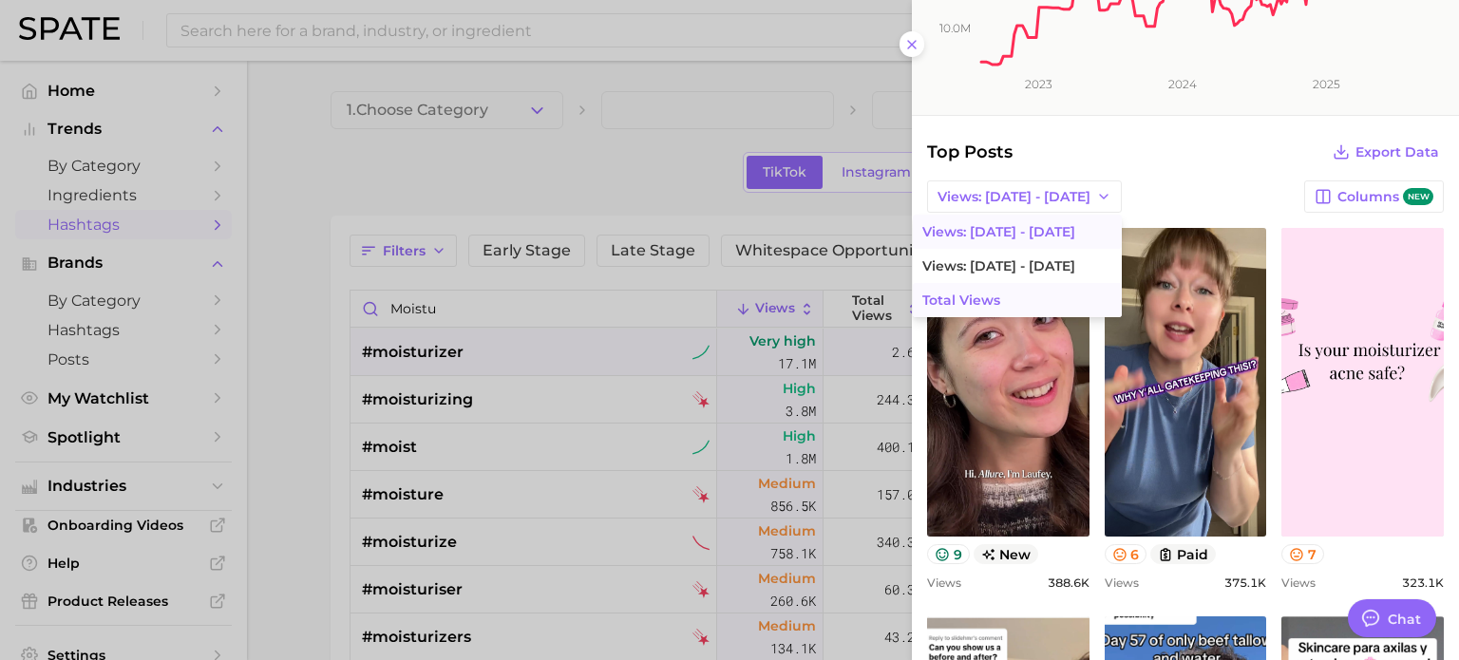
click at [952, 299] on span "Total Views" at bounding box center [961, 301] width 78 height 16
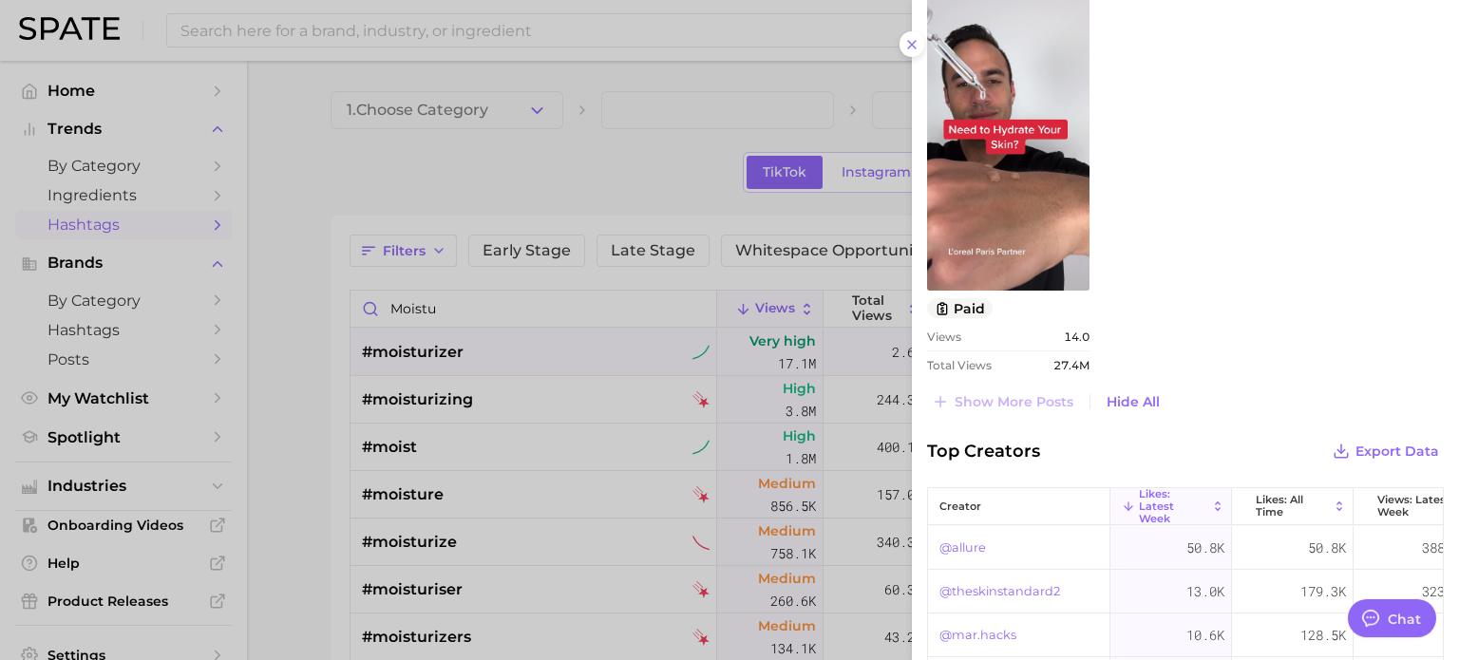
scroll to position [1995, 0]
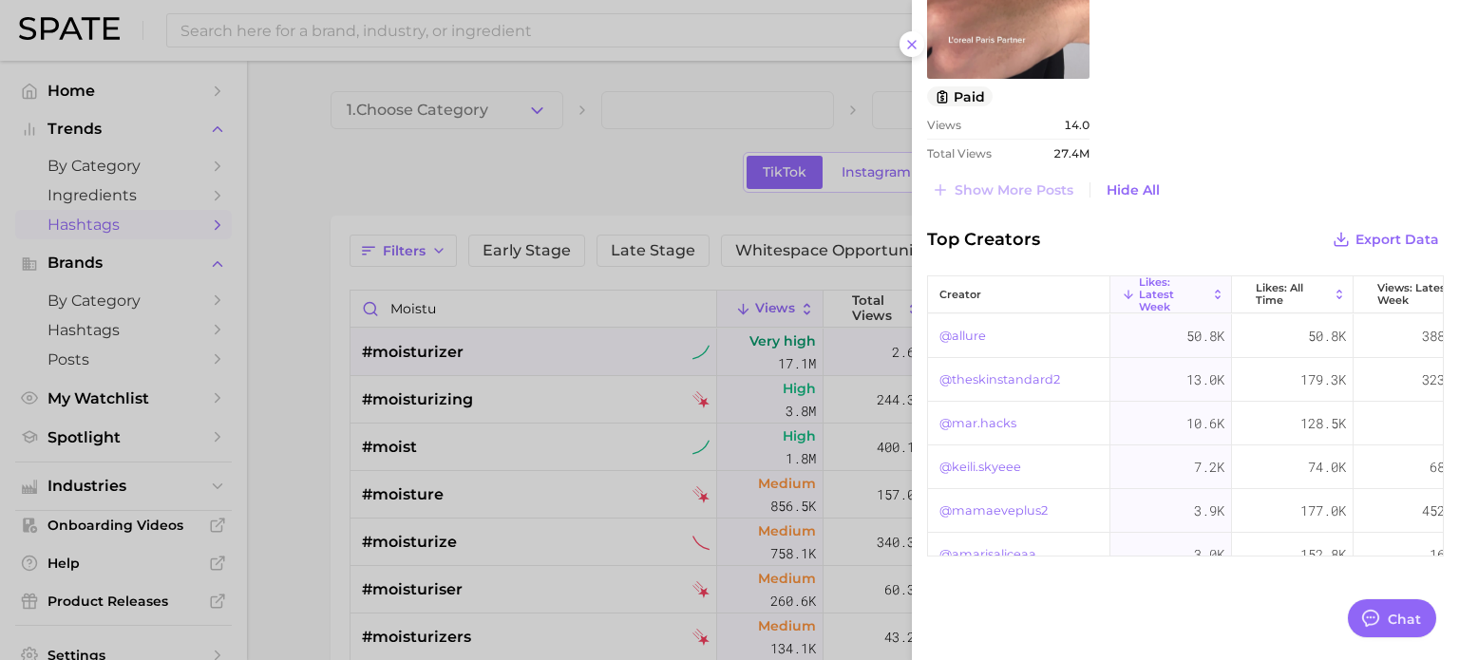
click at [1178, 189] on div "Show more posts Hide All" at bounding box center [1185, 190] width 517 height 27
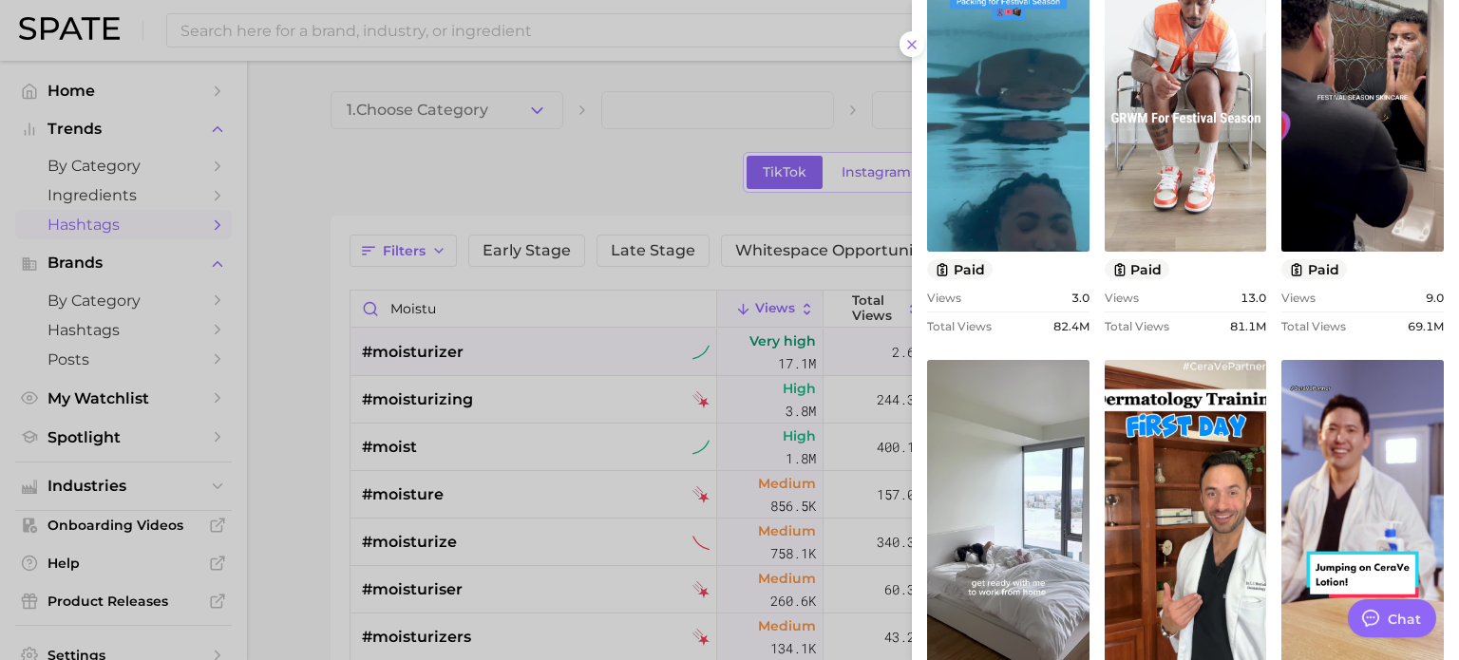
scroll to position [0, 0]
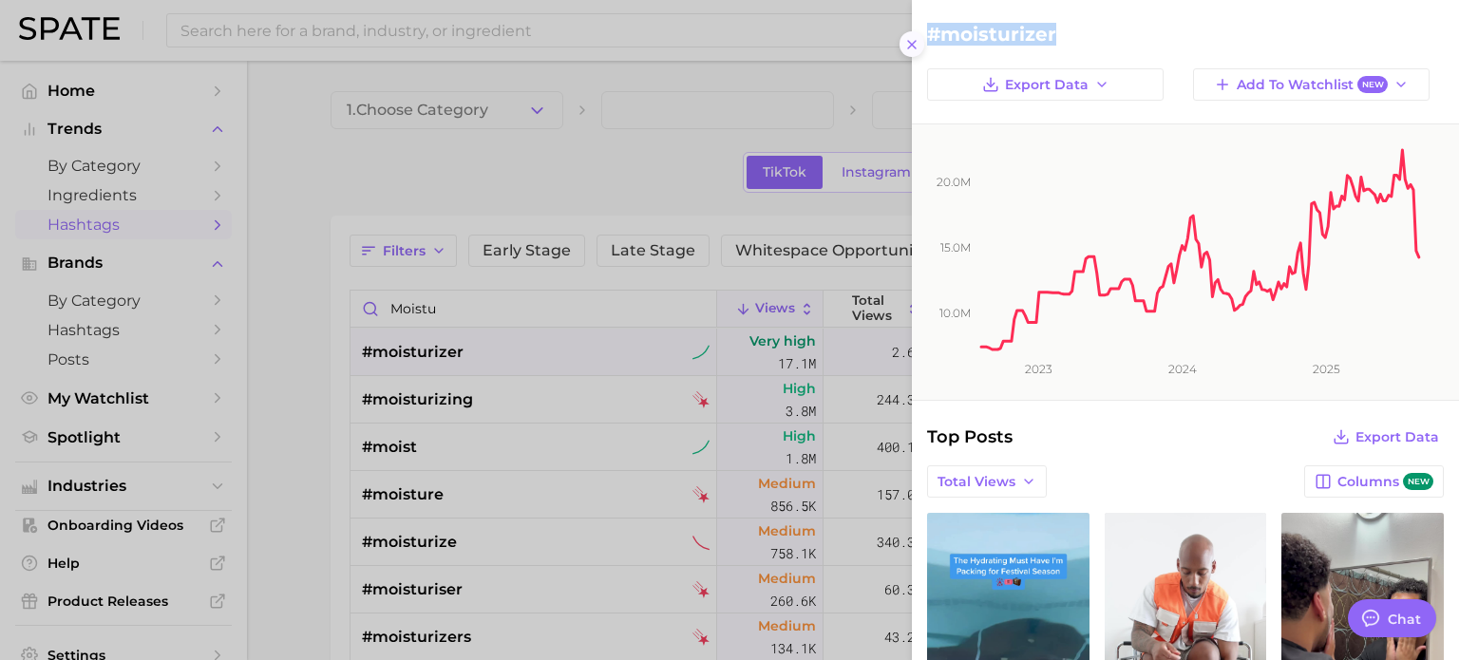
drag, startPoint x: 1072, startPoint y: 36, endPoint x: 921, endPoint y: 37, distance: 151.1
click at [921, 37] on div "#moisturizer Export Data Add to Watchlist New 10.0m 15.0m 20.0m 2023 2024 2025 …" at bounding box center [1185, 330] width 547 height 660
click at [979, 38] on h2 "#moisturizer" at bounding box center [1185, 34] width 517 height 23
drag, startPoint x: 1012, startPoint y: 27, endPoint x: 1089, endPoint y: 29, distance: 77.0
click at [1089, 29] on h2 "#moisturizer" at bounding box center [1185, 34] width 517 height 23
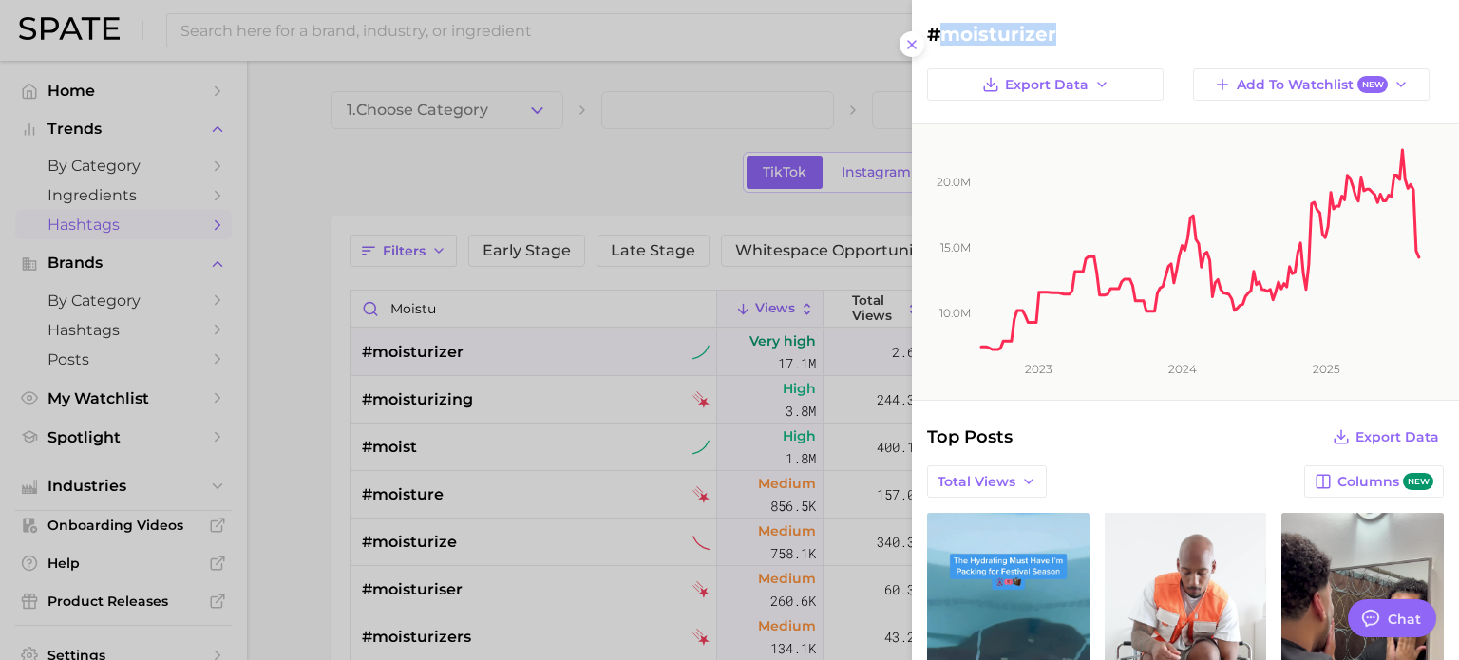
copy h2 "moisturizer"
